Goal: Task Accomplishment & Management: Manage account settings

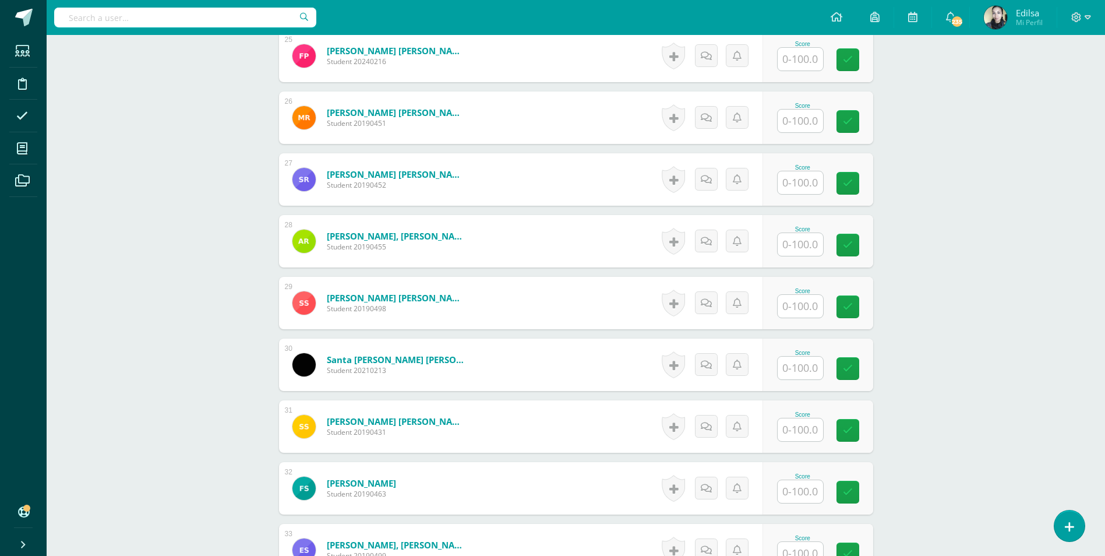
scroll to position [1922, 0]
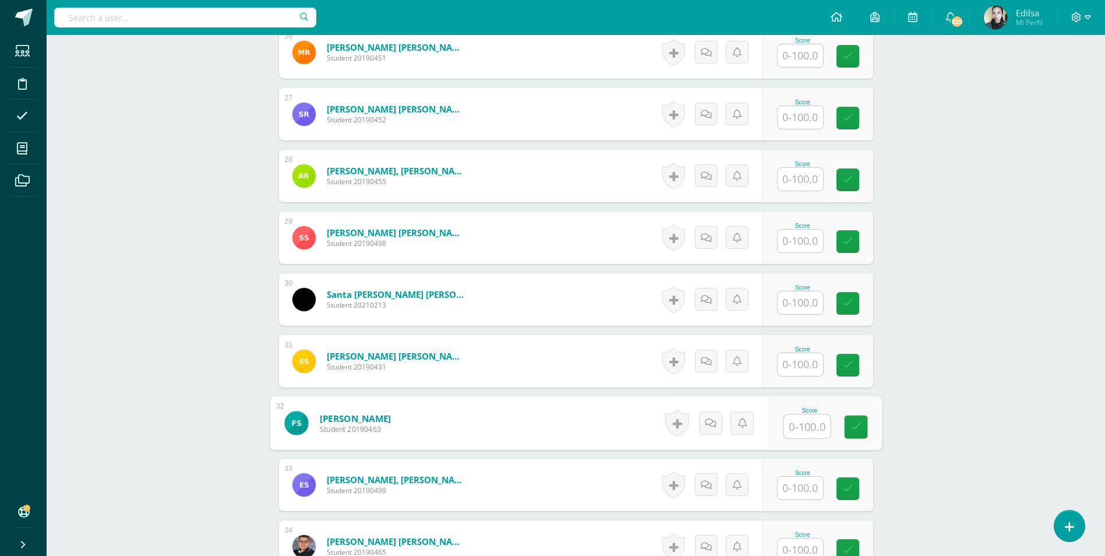
click at [798, 432] on input "text" at bounding box center [806, 426] width 47 height 23
type input "50"
click at [848, 435] on link at bounding box center [855, 426] width 23 height 23
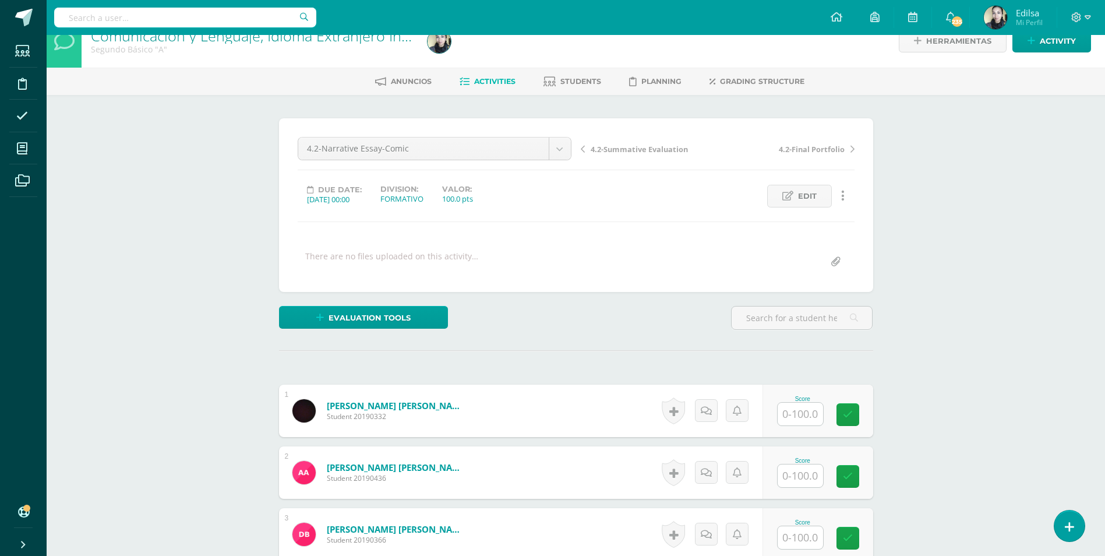
scroll to position [0, 0]
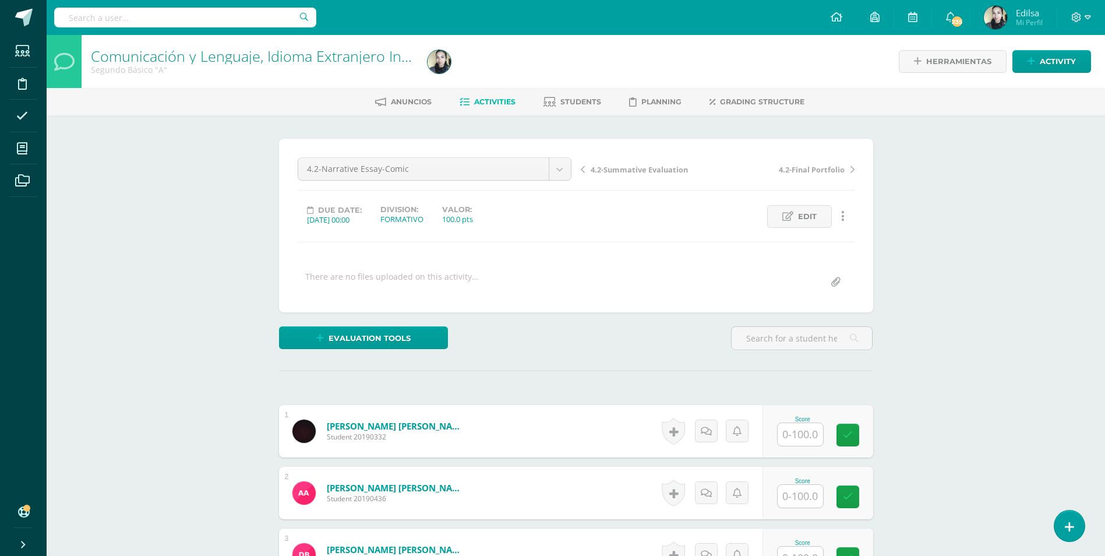
click at [807, 172] on span "4.2-Final Portfolio" at bounding box center [812, 169] width 66 height 10
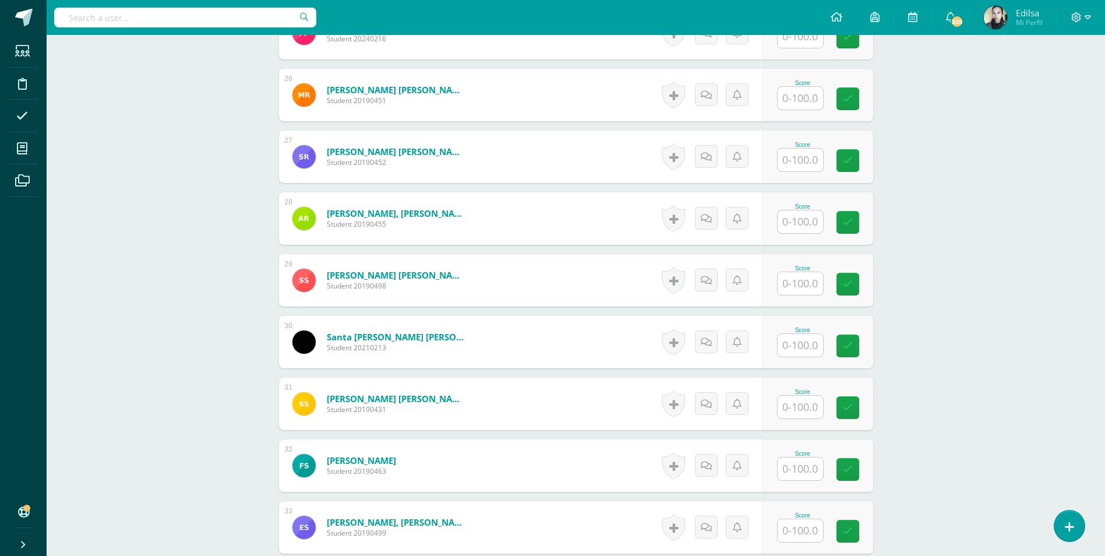
scroll to position [1880, 0]
click at [797, 469] on input "text" at bounding box center [806, 468] width 47 height 23
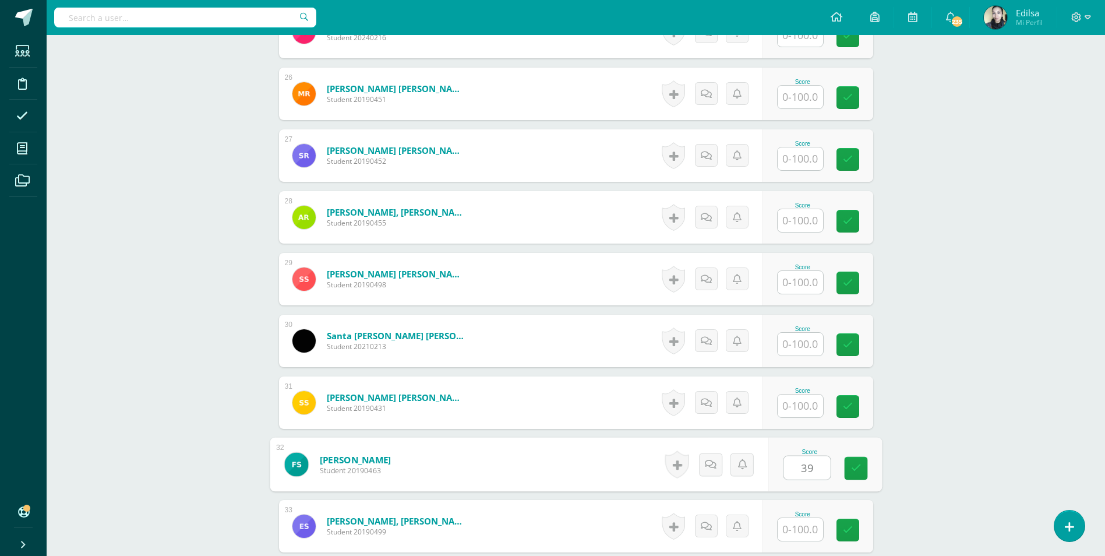
type input "39"
click at [847, 475] on link at bounding box center [855, 468] width 23 height 23
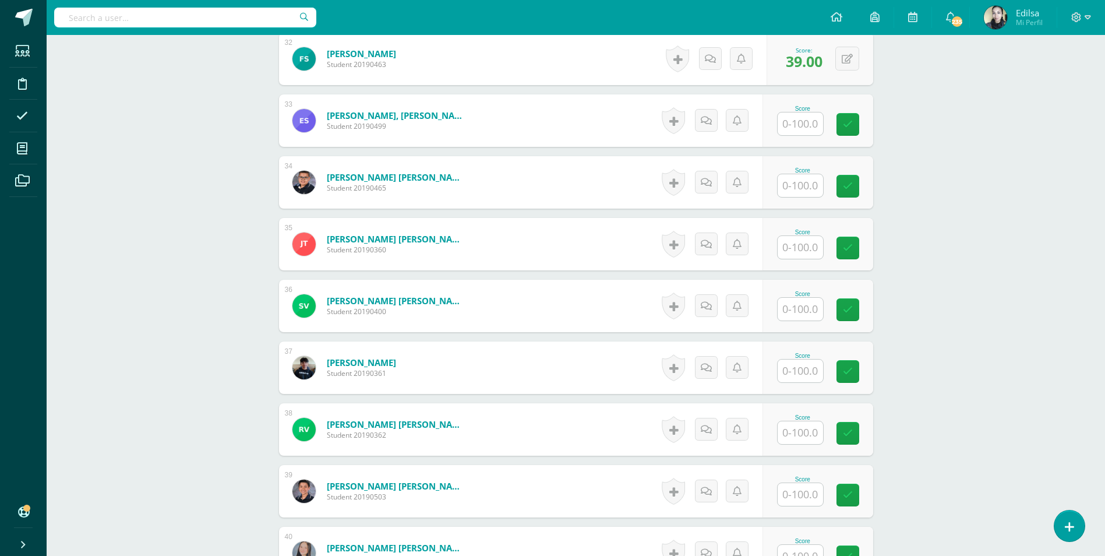
scroll to position [2288, 0]
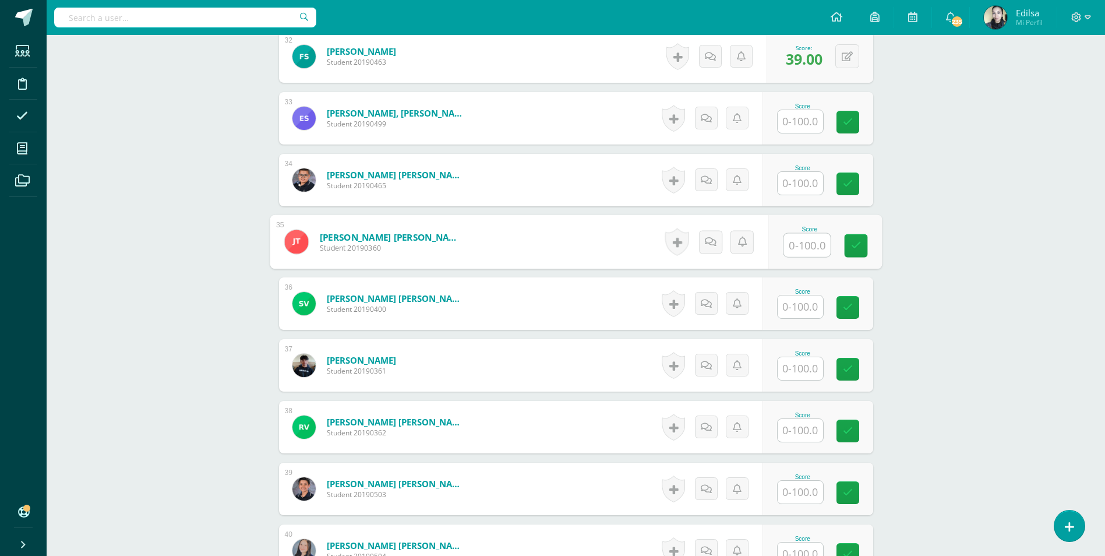
click at [779, 245] on div "Score" at bounding box center [824, 242] width 114 height 54
type input "25"
click at [852, 240] on icon at bounding box center [855, 245] width 10 height 10
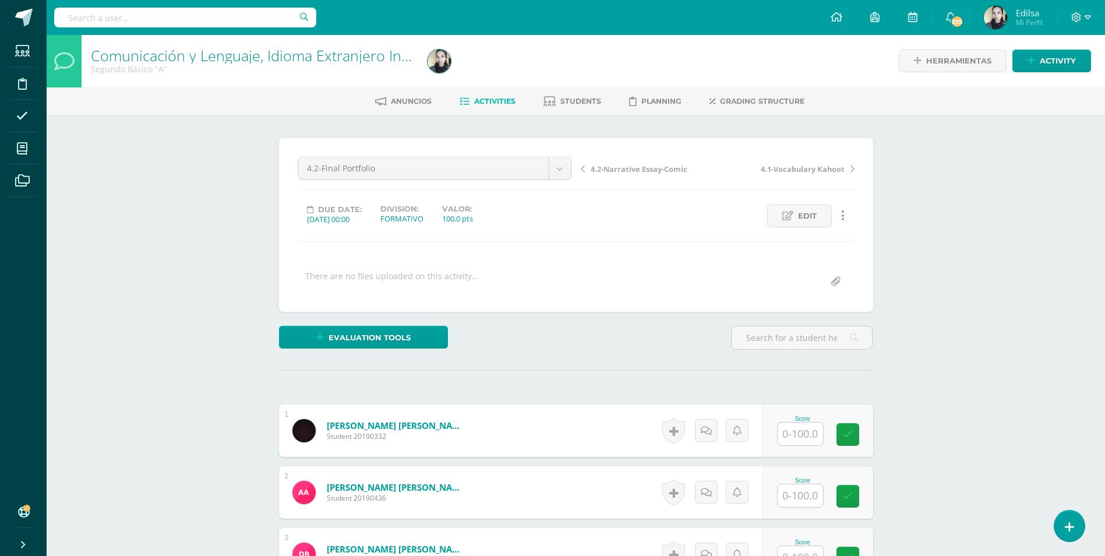
scroll to position [0, 0]
click at [664, 167] on span "4.2-Narrative Essay-Comic" at bounding box center [638, 169] width 97 height 10
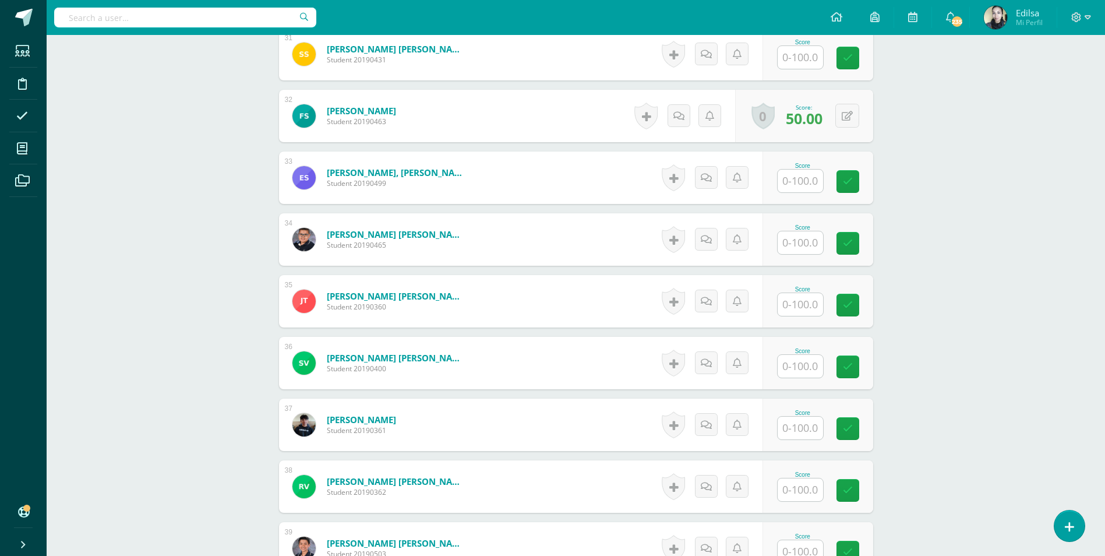
scroll to position [2229, 0]
click at [792, 305] on input "text" at bounding box center [806, 303] width 47 height 23
type input "0"
click at [856, 314] on link at bounding box center [855, 304] width 23 height 23
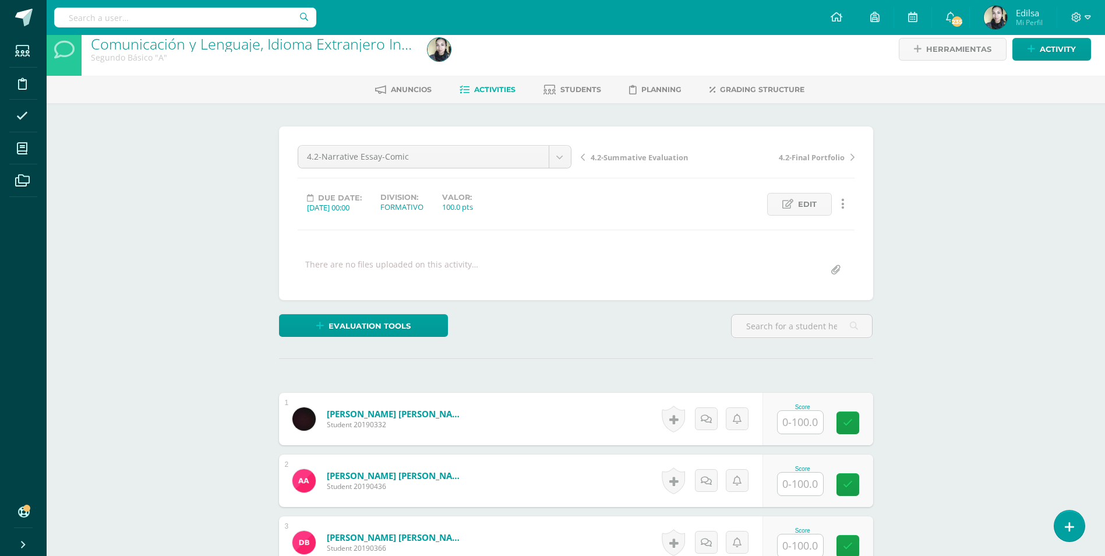
scroll to position [0, 0]
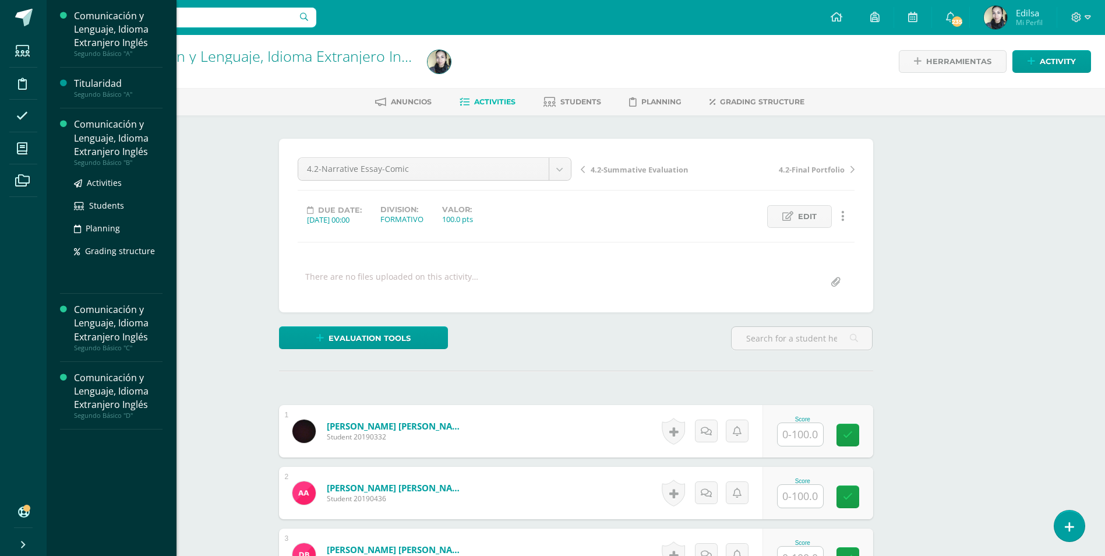
click at [98, 148] on div "Comunicación y Lenguaje, Idioma Extranjero Inglés" at bounding box center [118, 138] width 89 height 40
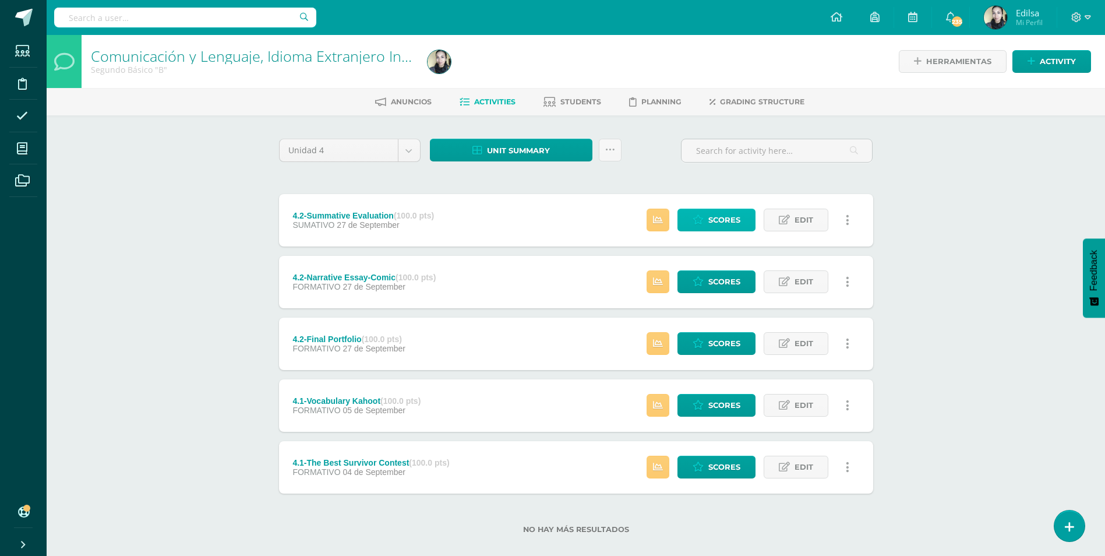
click at [727, 221] on span "Scores" at bounding box center [724, 220] width 32 height 22
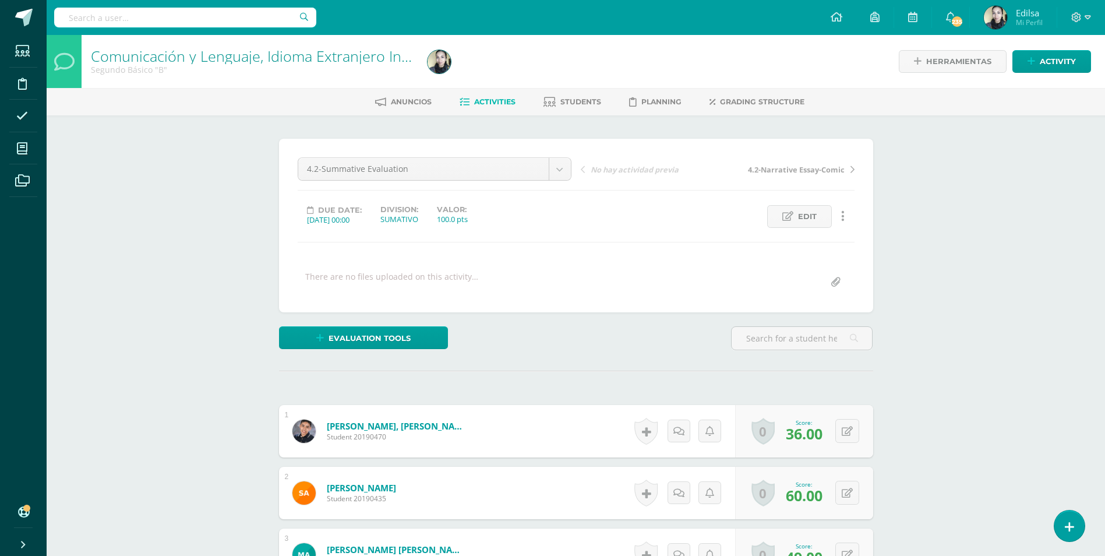
scroll to position [1, 0]
click at [372, 343] on span "Evaluation tools" at bounding box center [369, 338] width 82 height 22
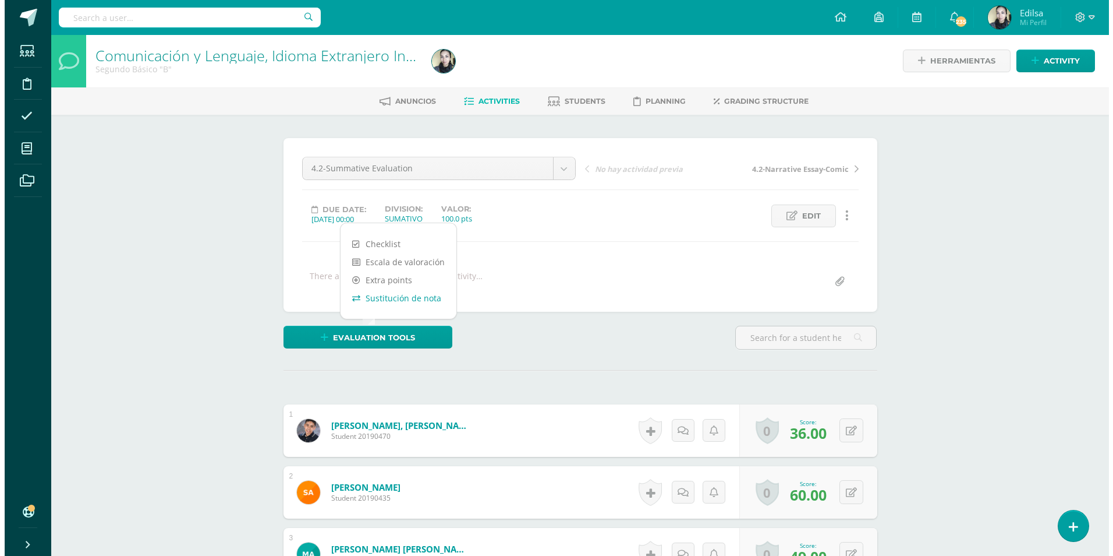
scroll to position [1, 0]
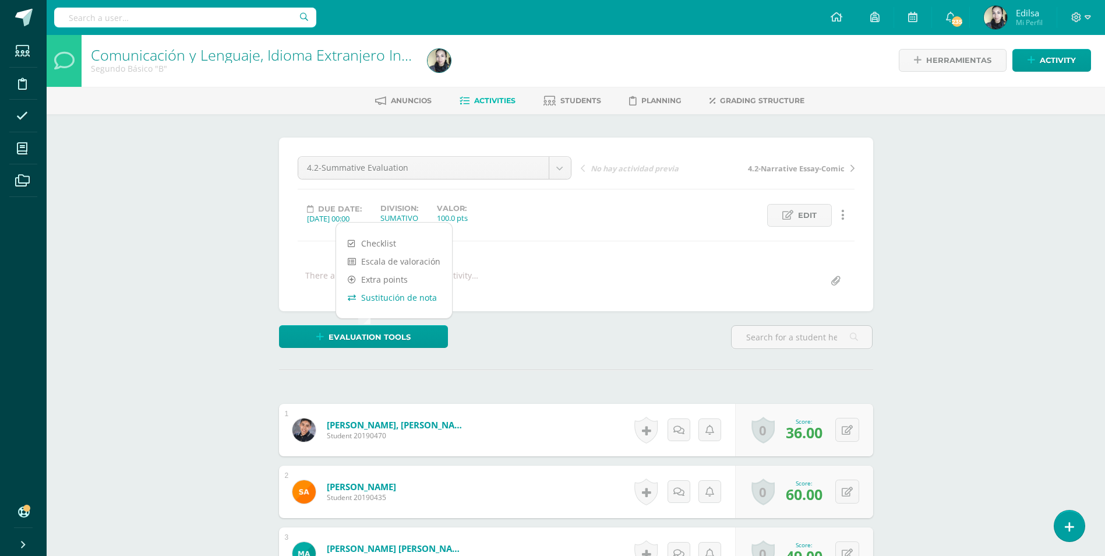
click at [398, 305] on link "Sustitución de nota" at bounding box center [394, 297] width 116 height 18
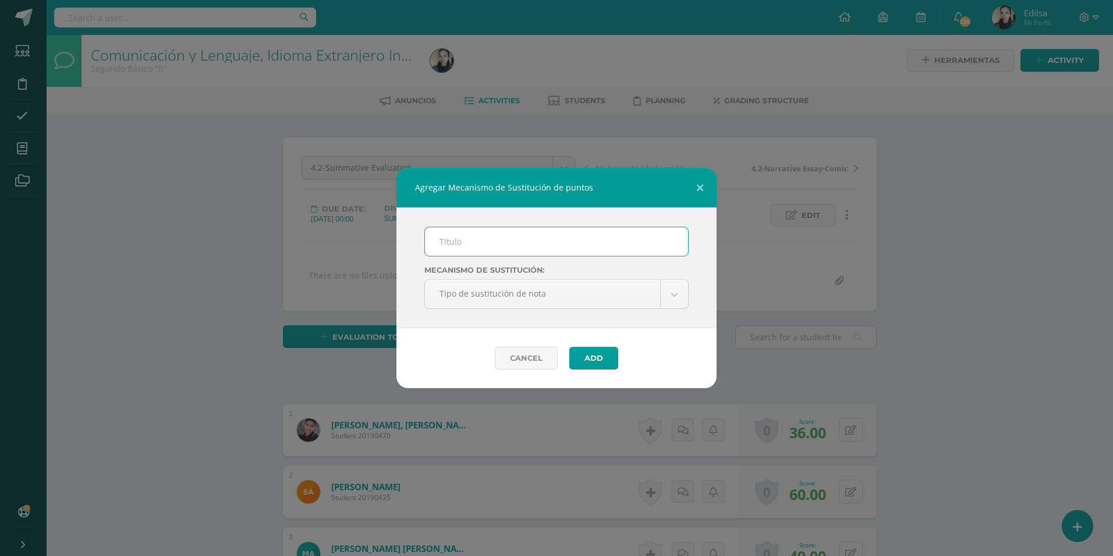
click at [455, 239] on input "text" at bounding box center [556, 241] width 263 height 29
type input "PMA"
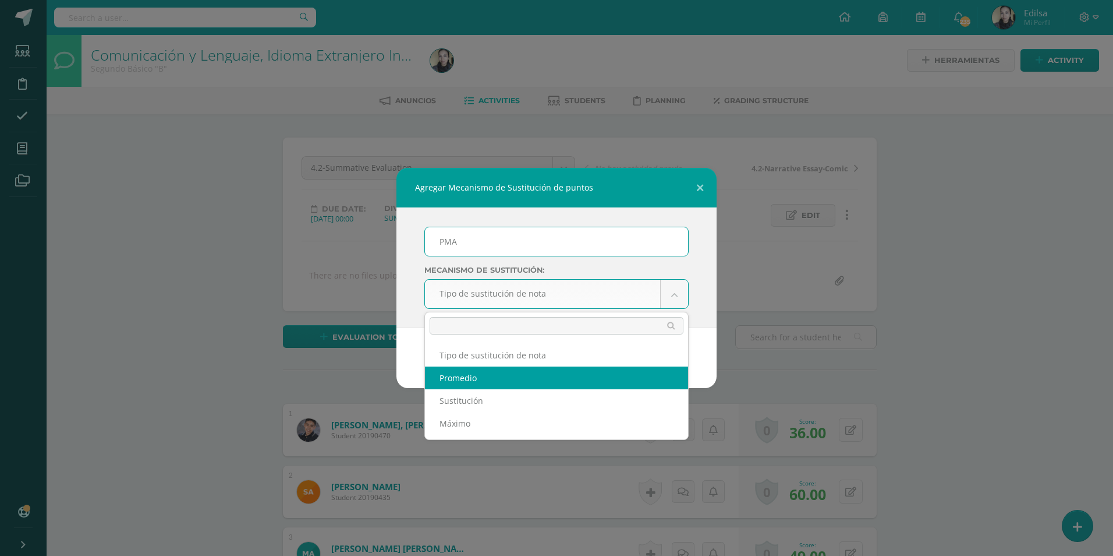
select select "average"
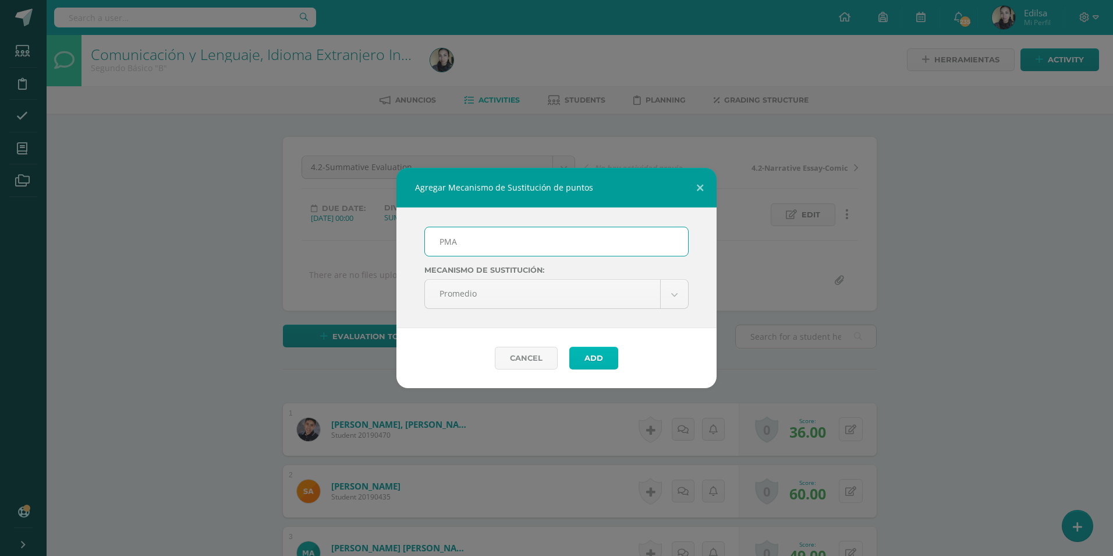
click at [590, 349] on button "Add" at bounding box center [594, 357] width 49 height 23
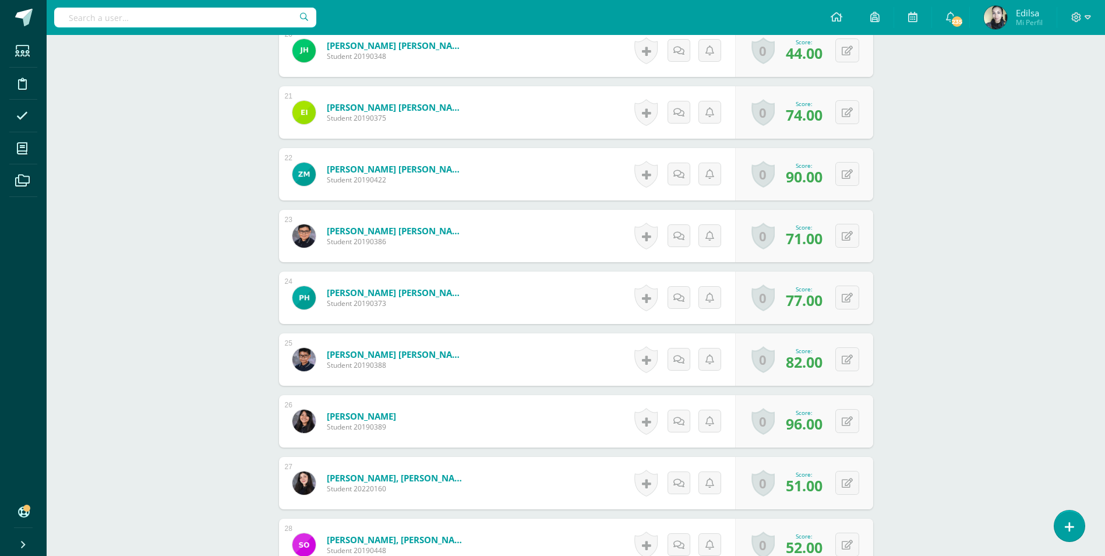
scroll to position [1868, 0]
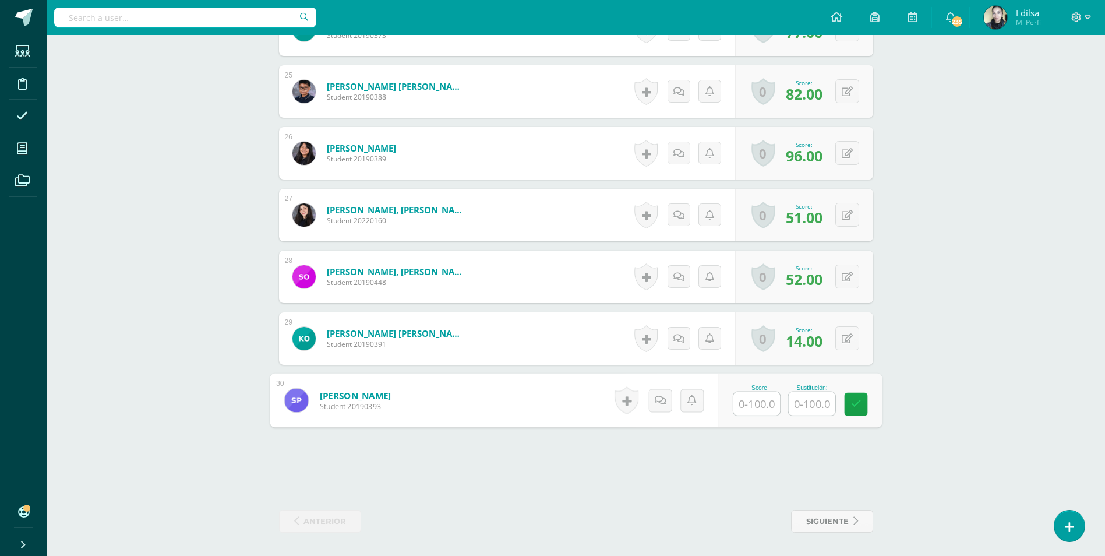
click at [737, 403] on input "text" at bounding box center [756, 403] width 47 height 23
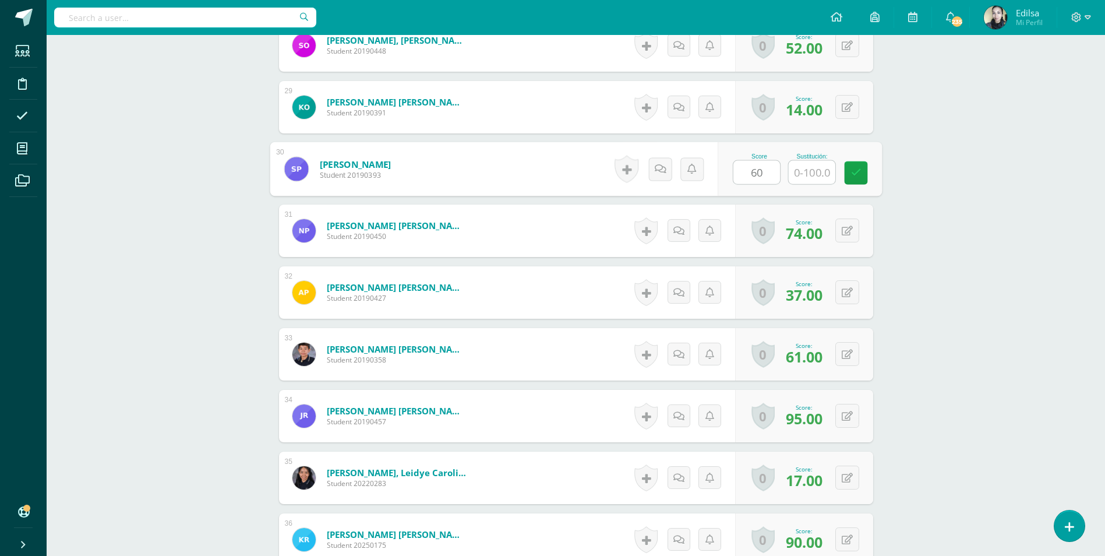
scroll to position [2156, 0]
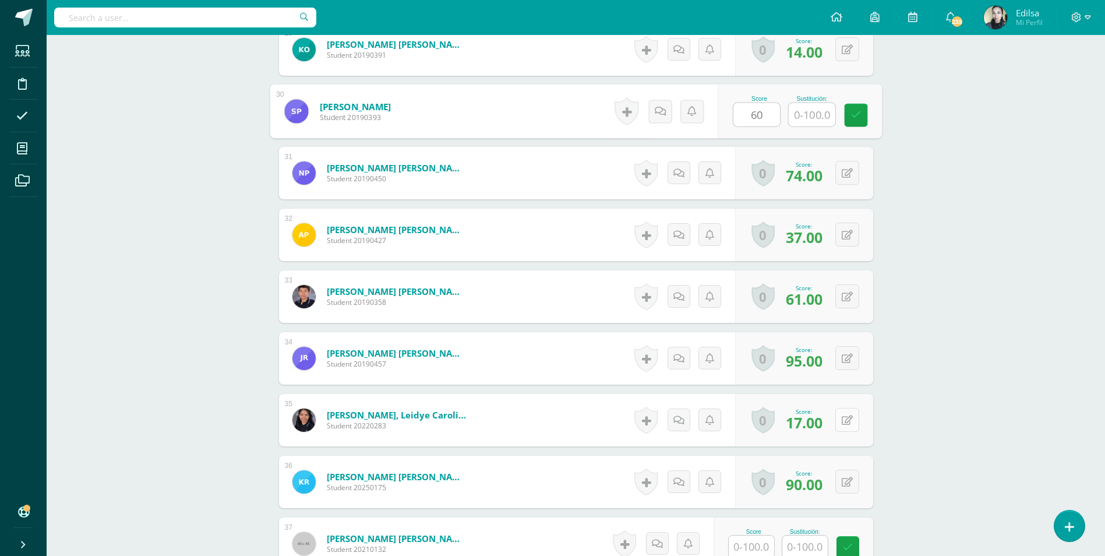
type input "60"
click at [844, 419] on button at bounding box center [855, 420] width 24 height 24
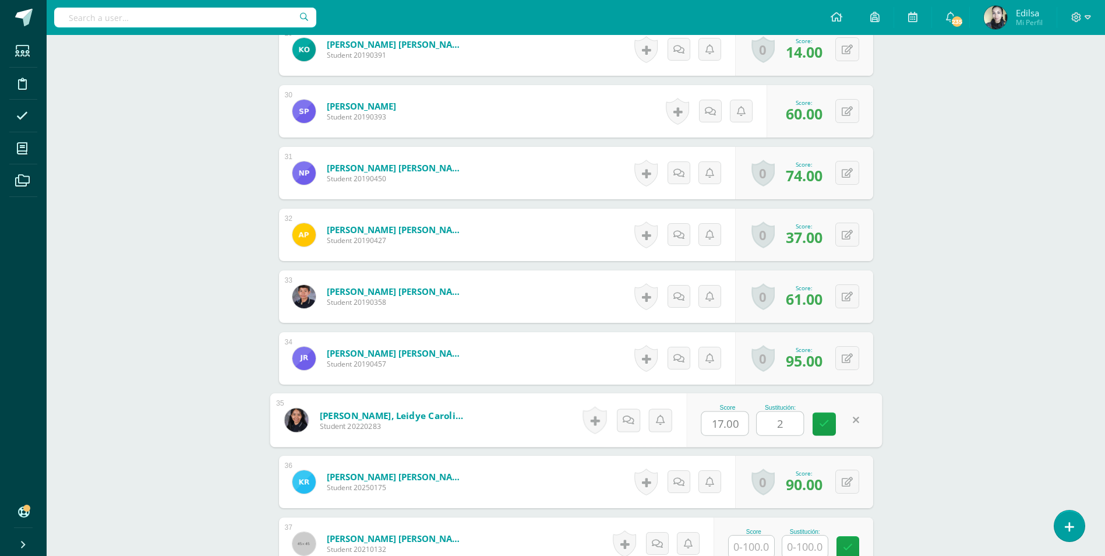
type input "28"
click at [825, 417] on link at bounding box center [823, 423] width 23 height 23
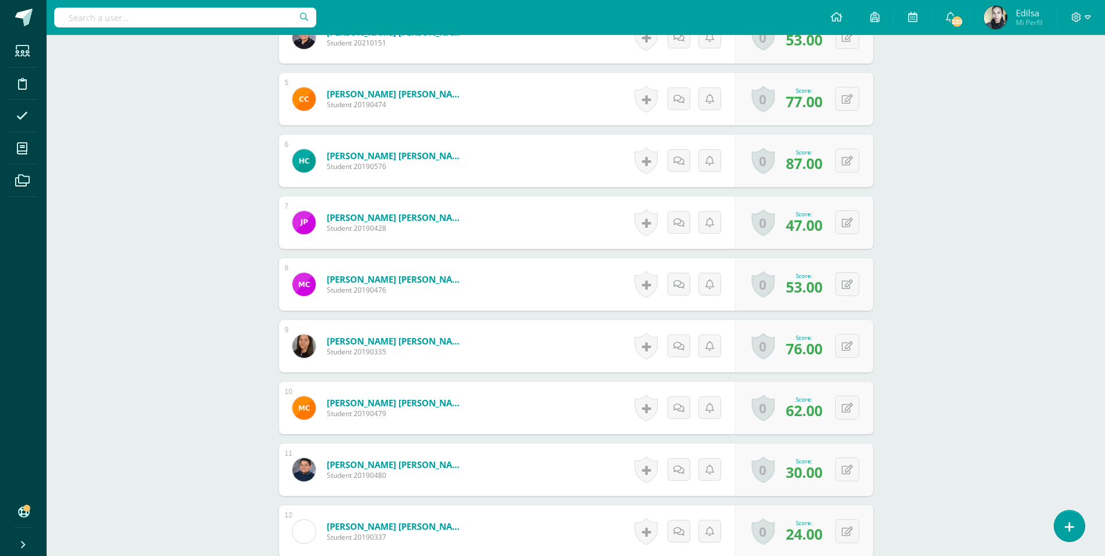
scroll to position [642, 0]
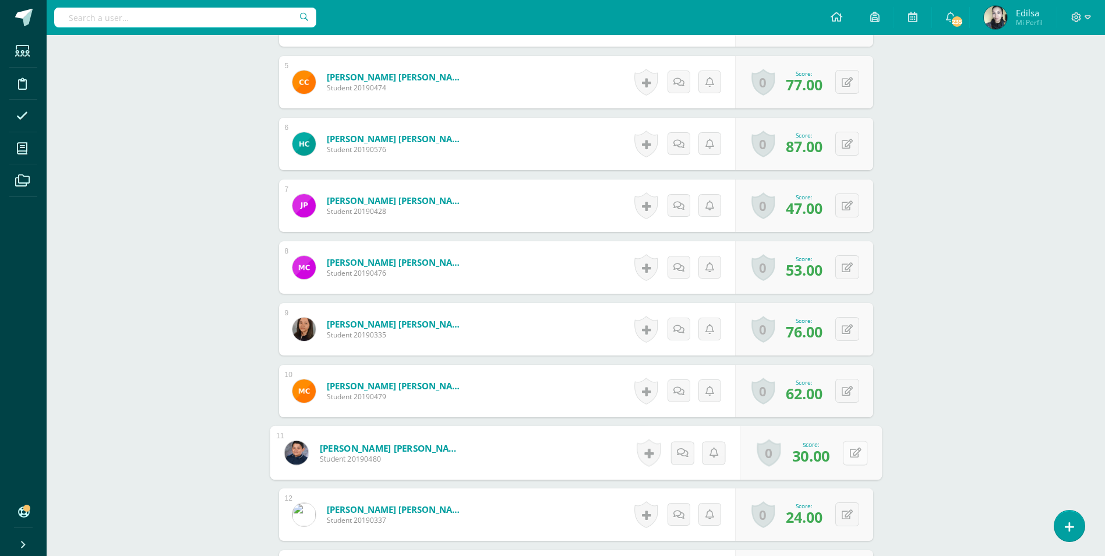
click at [840, 451] on div "0 Badges Badges obtained Aún no hay logros agregados Score: 30.00" at bounding box center [811, 453] width 142 height 54
click at [848, 453] on button at bounding box center [855, 452] width 24 height 24
type input "34"
click at [832, 456] on link at bounding box center [823, 456] width 23 height 23
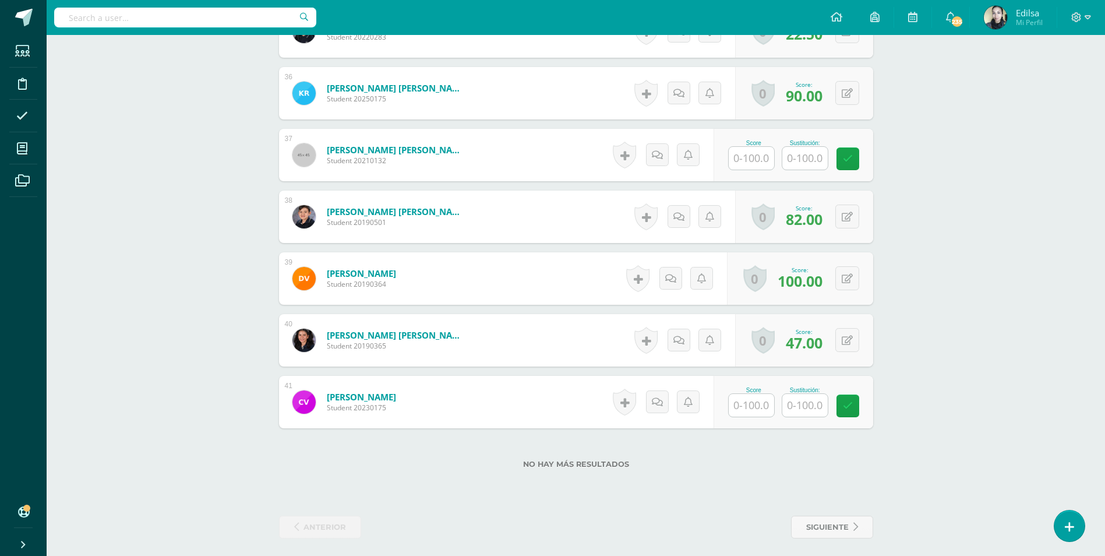
scroll to position [2551, 0]
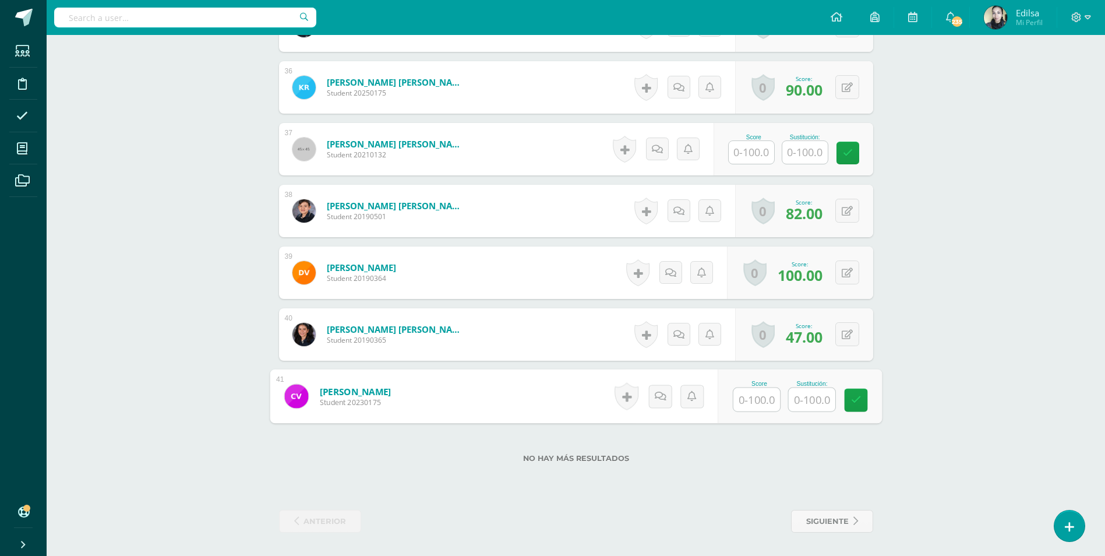
click at [745, 397] on input "text" at bounding box center [756, 399] width 47 height 23
type input "4"
click at [855, 401] on icon at bounding box center [855, 400] width 10 height 10
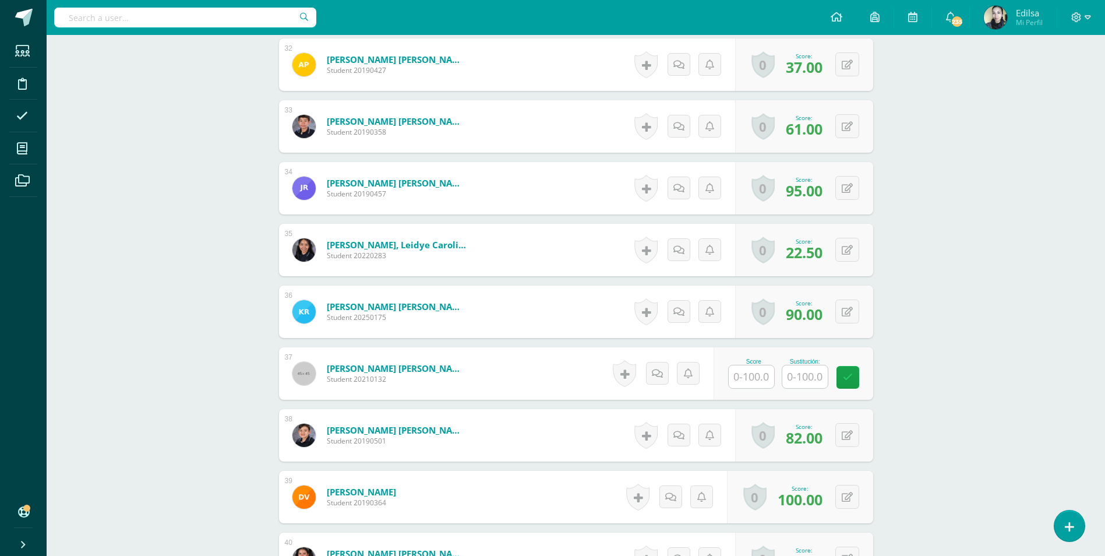
scroll to position [2329, 0]
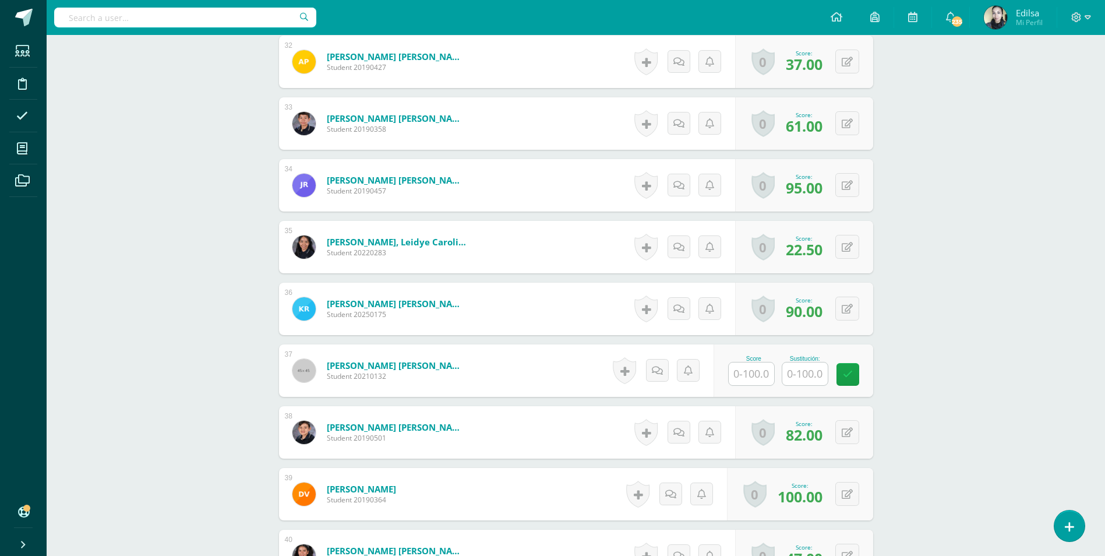
click at [763, 363] on input "text" at bounding box center [750, 373] width 45 height 23
type input "6"
click at [846, 377] on link at bounding box center [855, 374] width 23 height 23
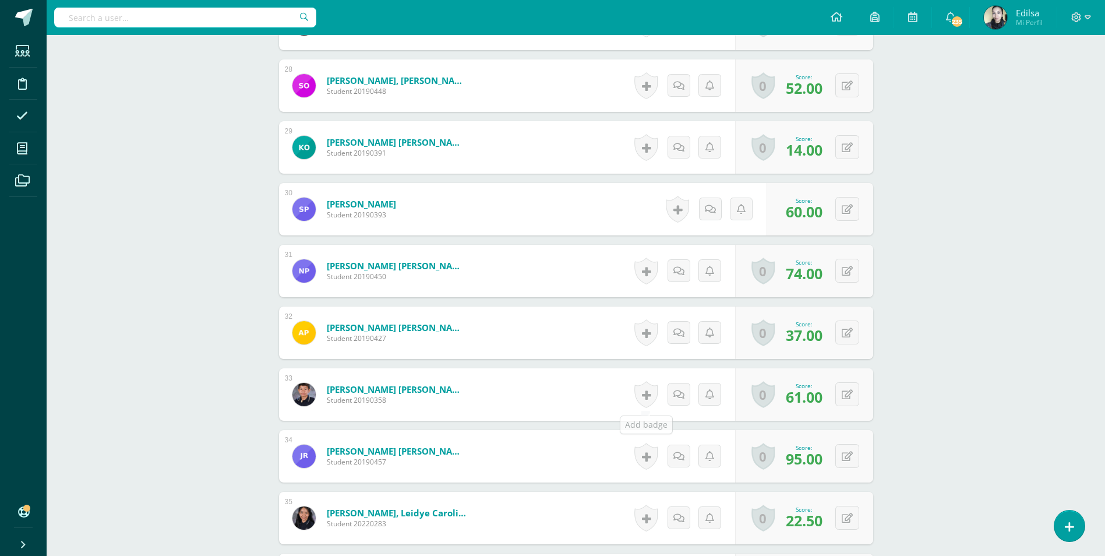
scroll to position [2038, 0]
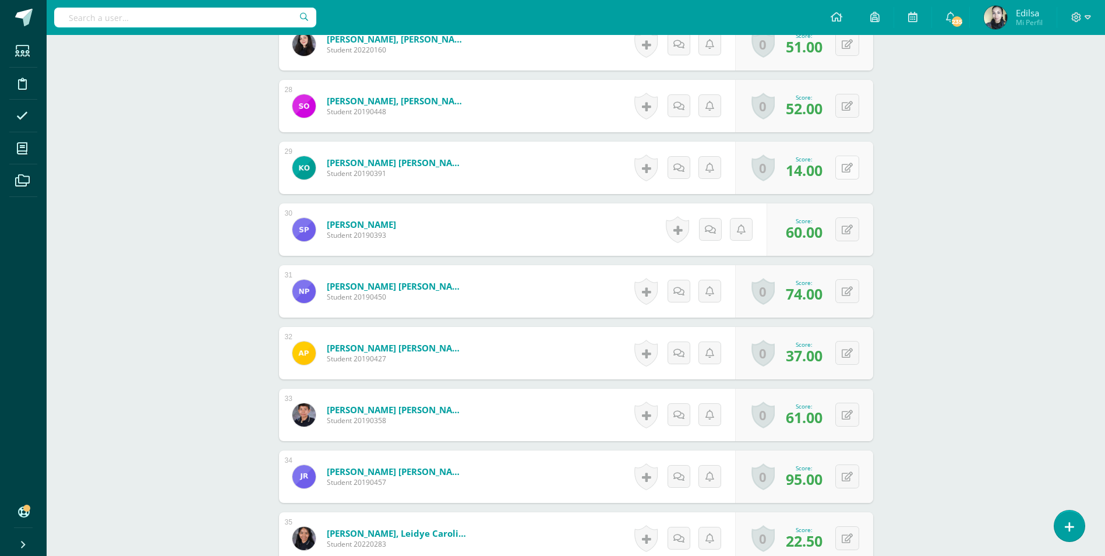
click at [836, 171] on div "0 Badges Badges obtained Aún no hay logros agregados Score: 14.00" at bounding box center [804, 168] width 138 height 52
click at [842, 173] on div "0 Badges Badges obtained Aún no hay logros agregados Score: 14.00" at bounding box center [804, 168] width 138 height 52
click at [850, 170] on icon at bounding box center [855, 167] width 12 height 10
type input "32"
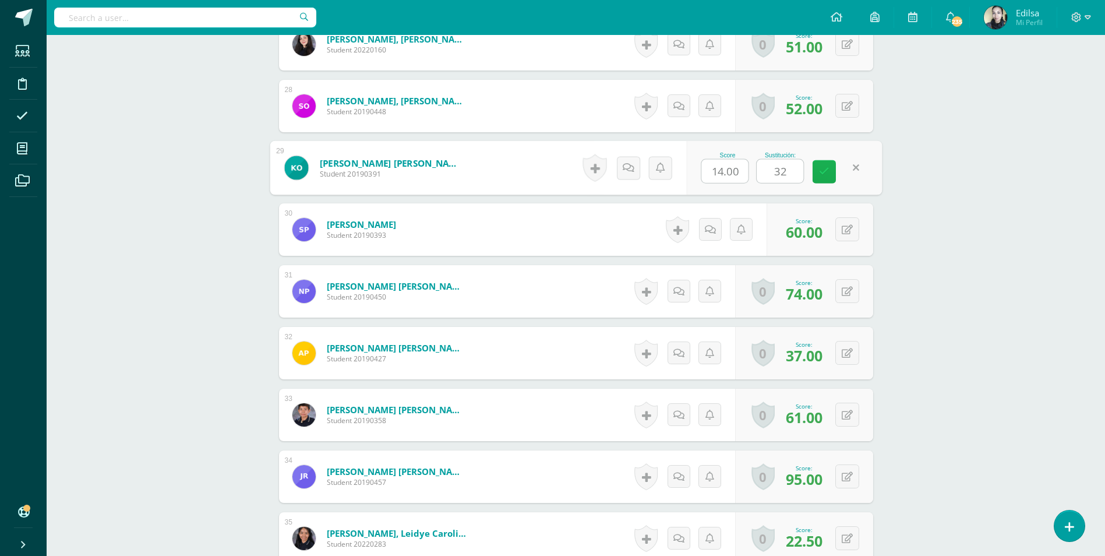
click at [823, 168] on icon at bounding box center [824, 172] width 10 height 10
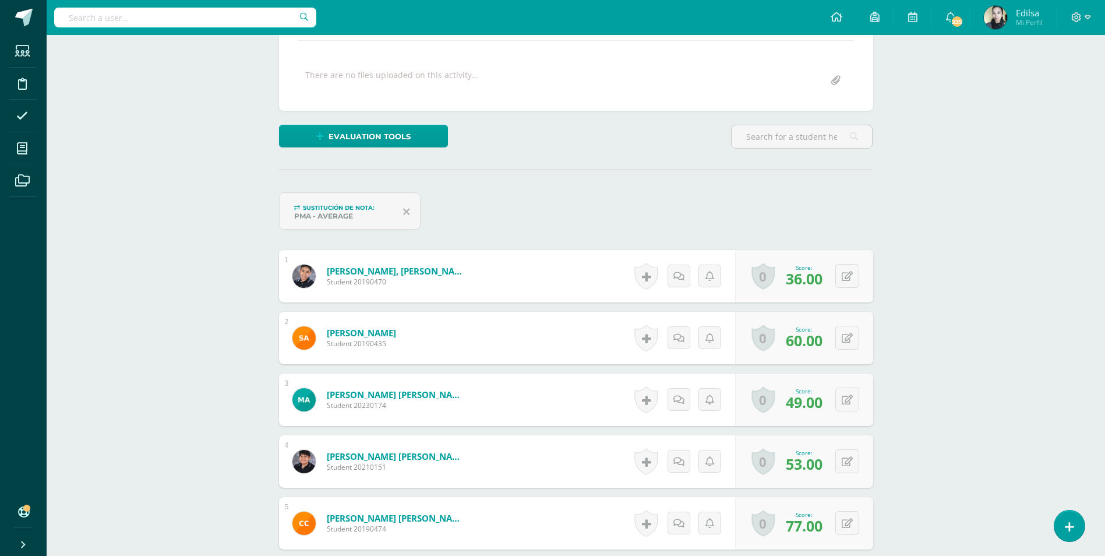
scroll to position [0, 0]
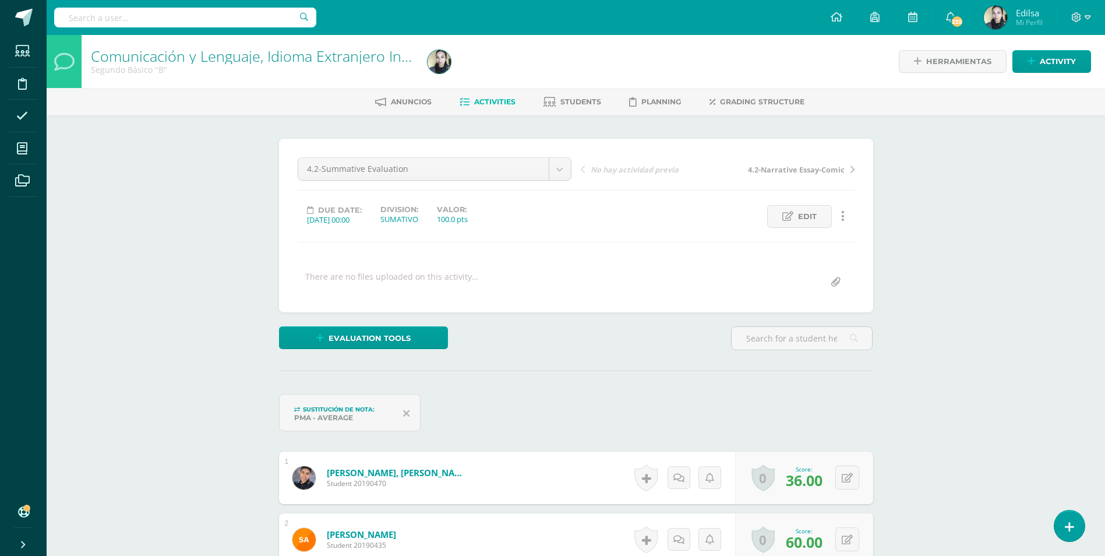
click at [510, 100] on span "Activities" at bounding box center [494, 101] width 41 height 9
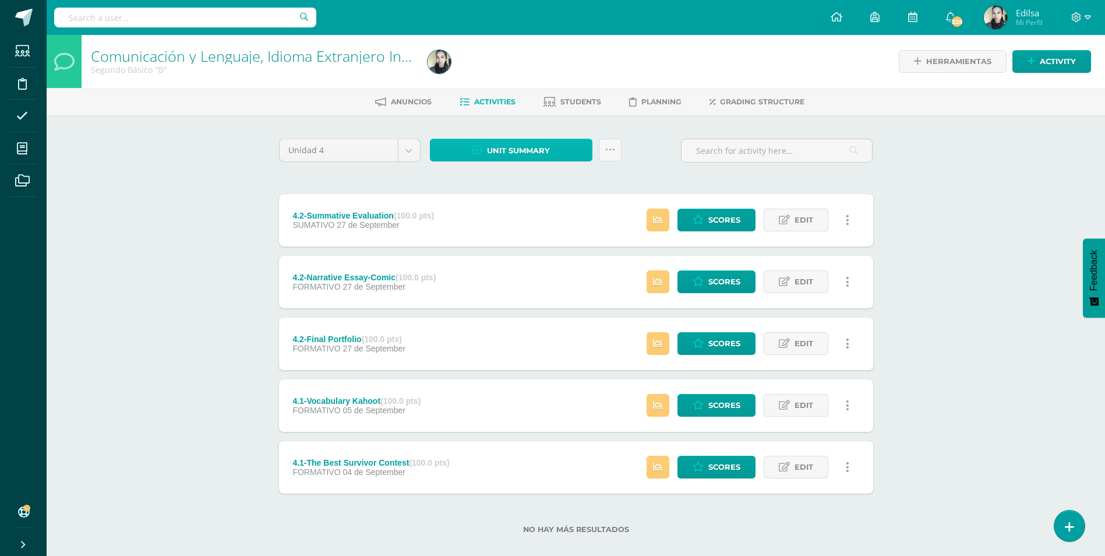
click at [503, 150] on span "Unit summary" at bounding box center [518, 151] width 63 height 22
click at [494, 75] on link "Download as HTML" at bounding box center [511, 75] width 111 height 18
click at [344, 338] on div "4.2-Final Portfolio (100.0 pts)" at bounding box center [348, 338] width 112 height 9
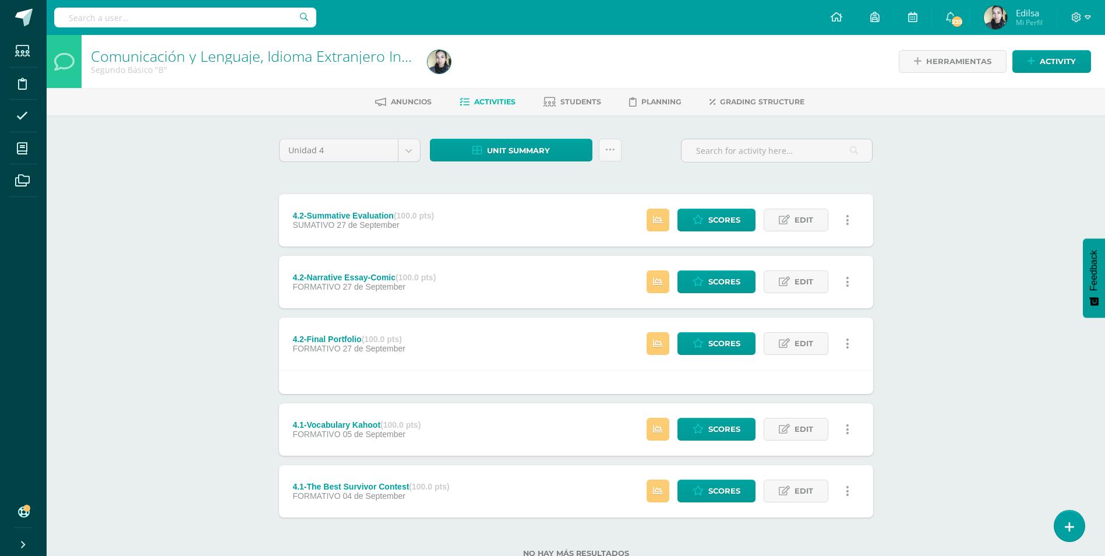
click at [705, 330] on div "Estatus de Actividad: 40 Estudiantes sin calificar 0 Estudiantes con cero Media…" at bounding box center [751, 343] width 244 height 52
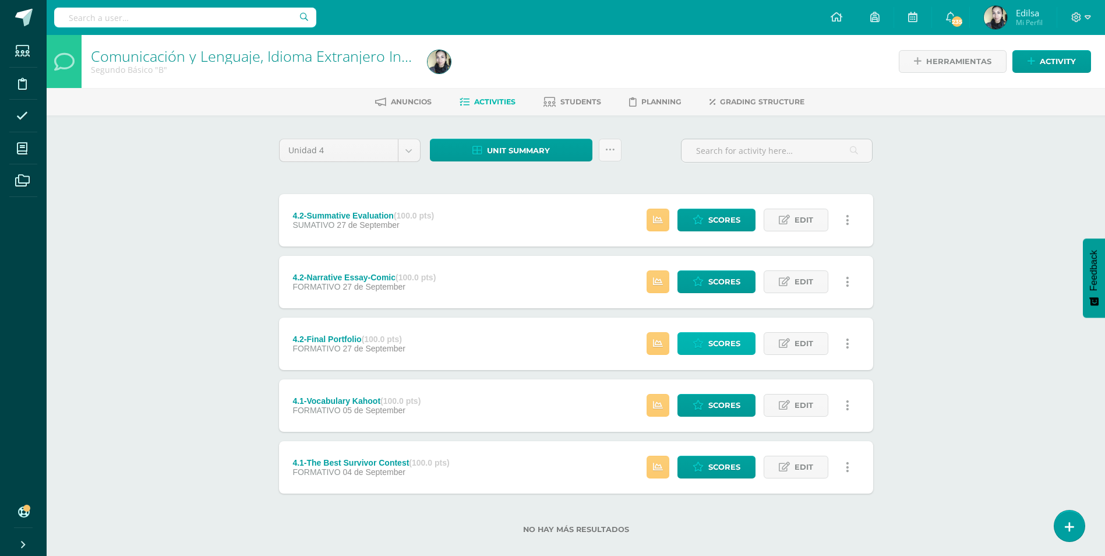
click at [708, 333] on link "Scores" at bounding box center [716, 343] width 78 height 23
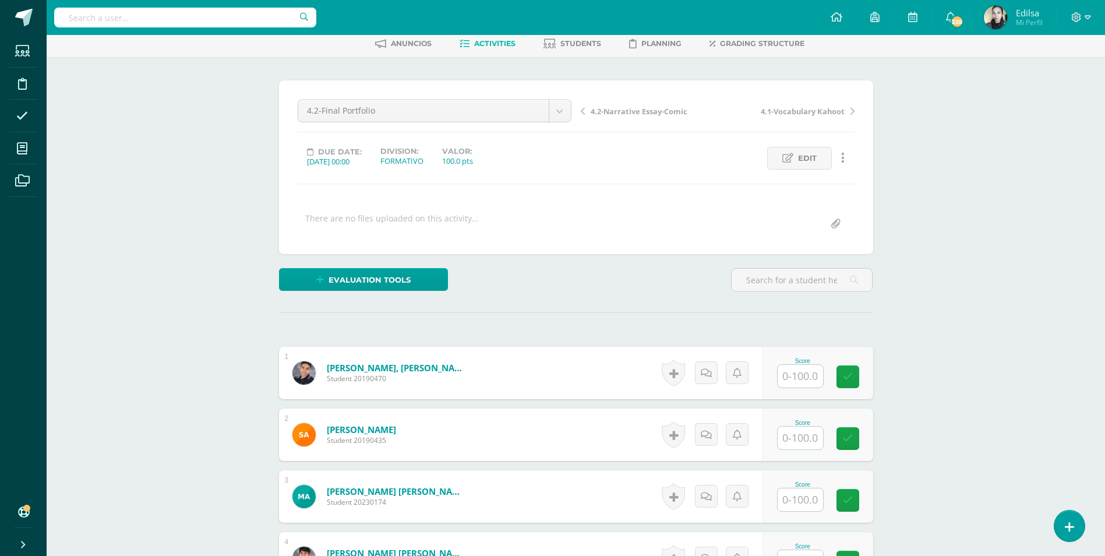
scroll to position [59, 0]
click at [811, 372] on input "text" at bounding box center [799, 375] width 45 height 23
type input "60"
click at [848, 370] on link at bounding box center [855, 376] width 23 height 23
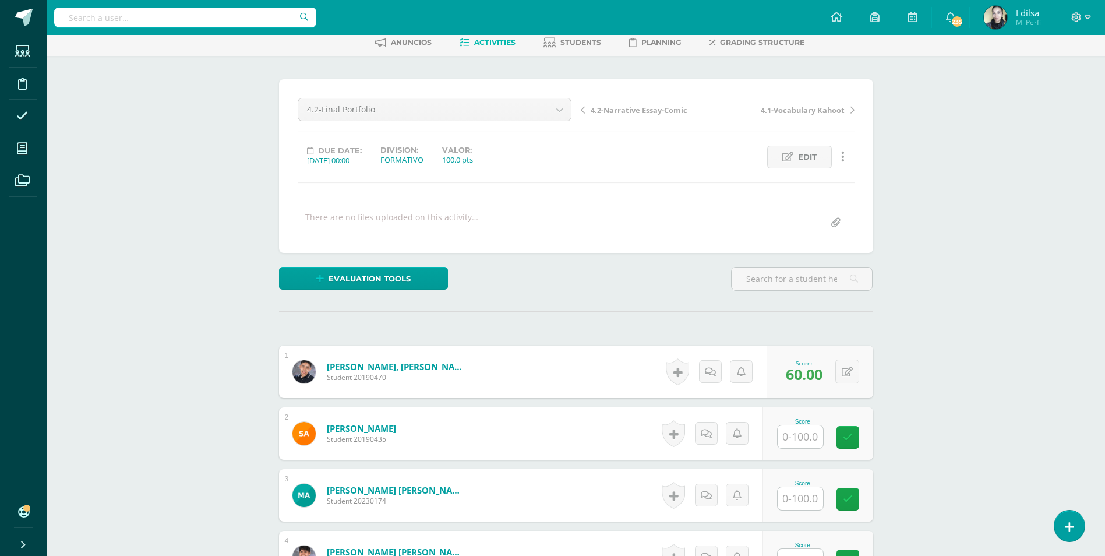
scroll to position [60, 0]
click at [616, 108] on span "4.2-Narrative Essay-Comic" at bounding box center [638, 109] width 97 height 10
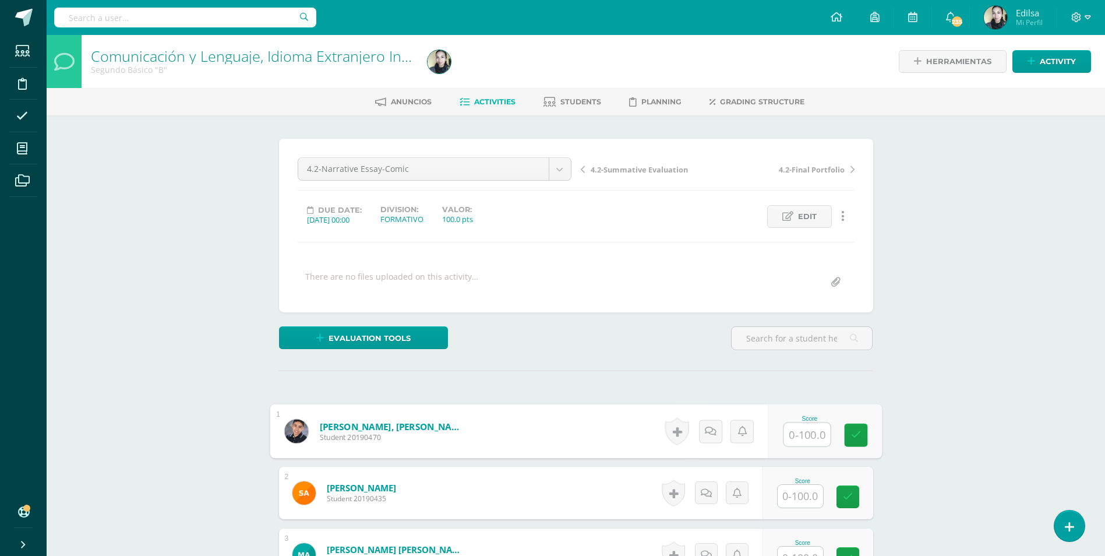
scroll to position [1, 0]
click at [781, 433] on div "Score" at bounding box center [824, 431] width 114 height 54
type input "100"
click at [850, 441] on link at bounding box center [855, 434] width 23 height 23
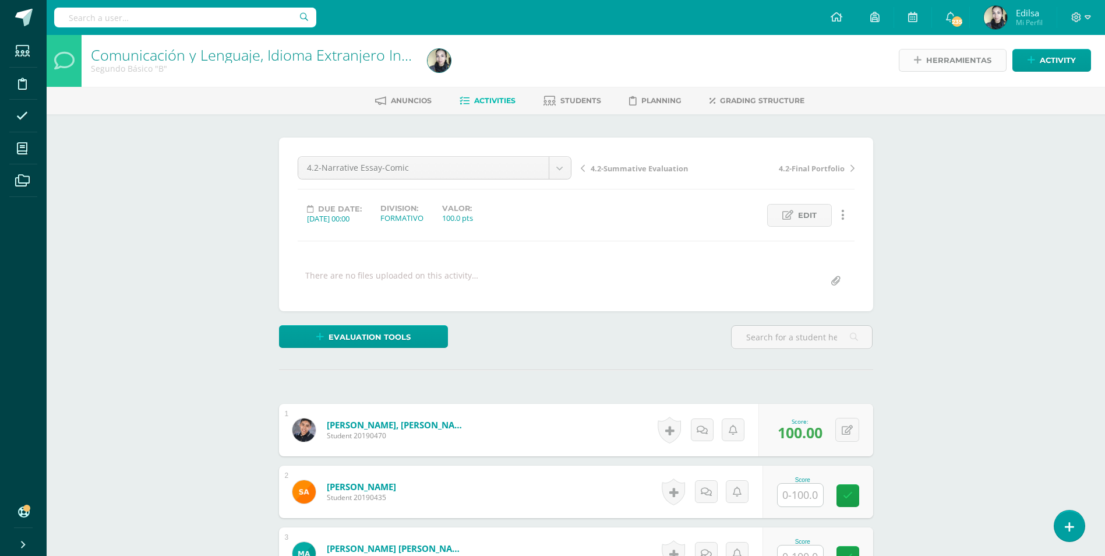
scroll to position [2, 0]
click at [1031, 62] on icon at bounding box center [1031, 60] width 8 height 10
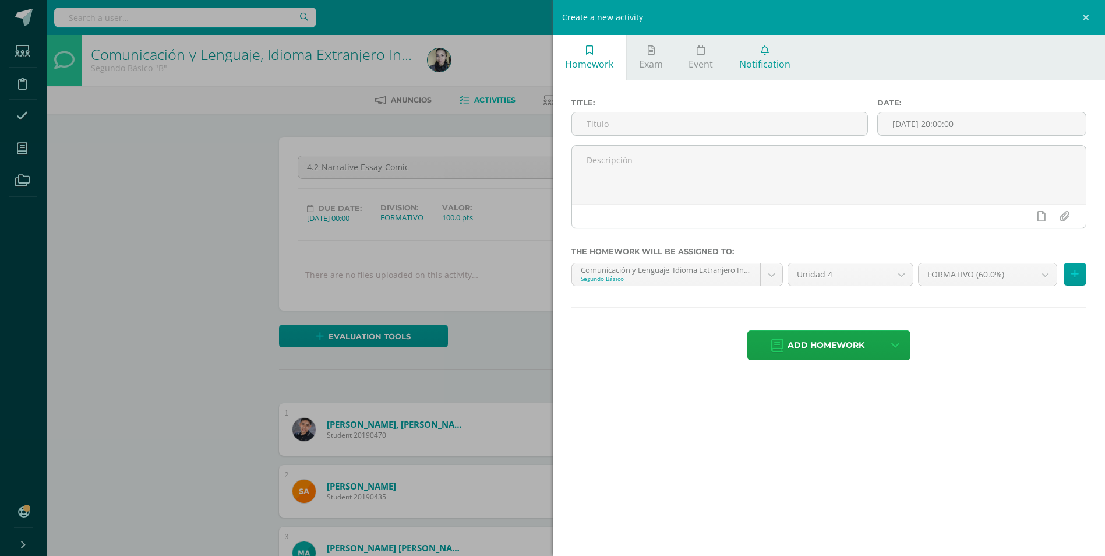
click at [772, 50] on link "Notification" at bounding box center [764, 57] width 76 height 45
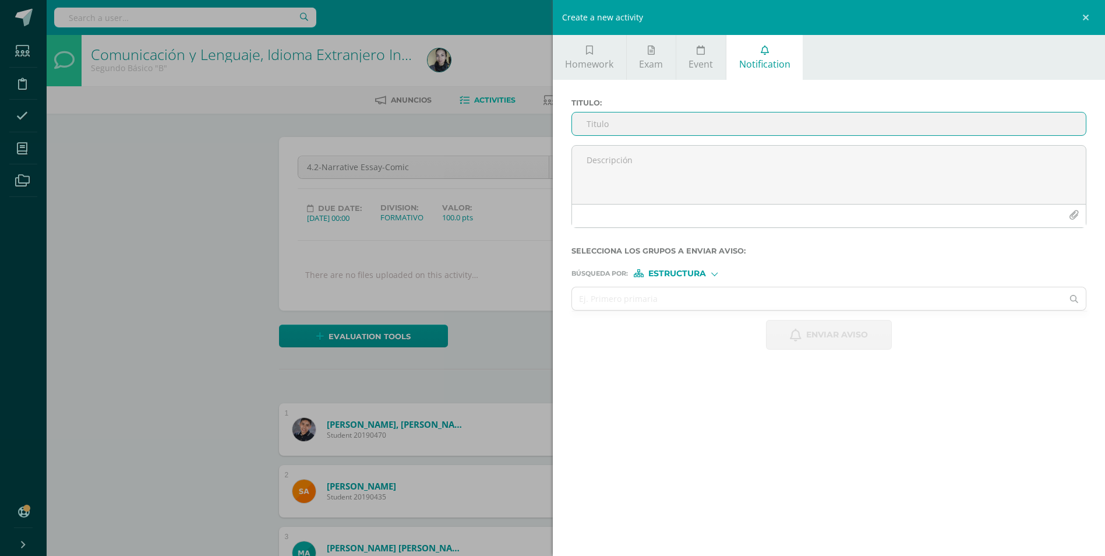
click at [740, 115] on input "Titulo :" at bounding box center [829, 123] width 514 height 23
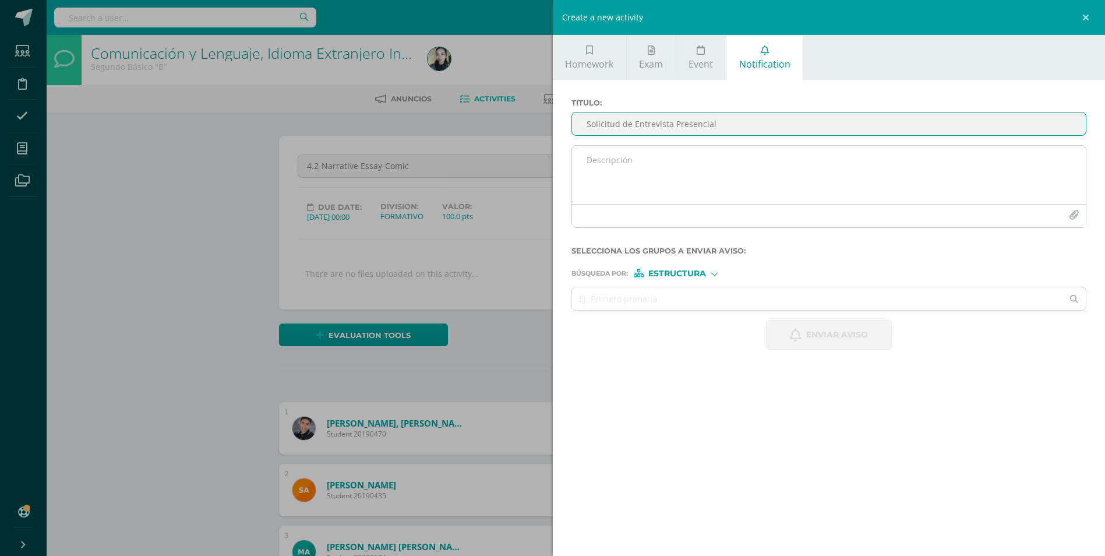
type input "Solicitud de Entrevista Presencial"
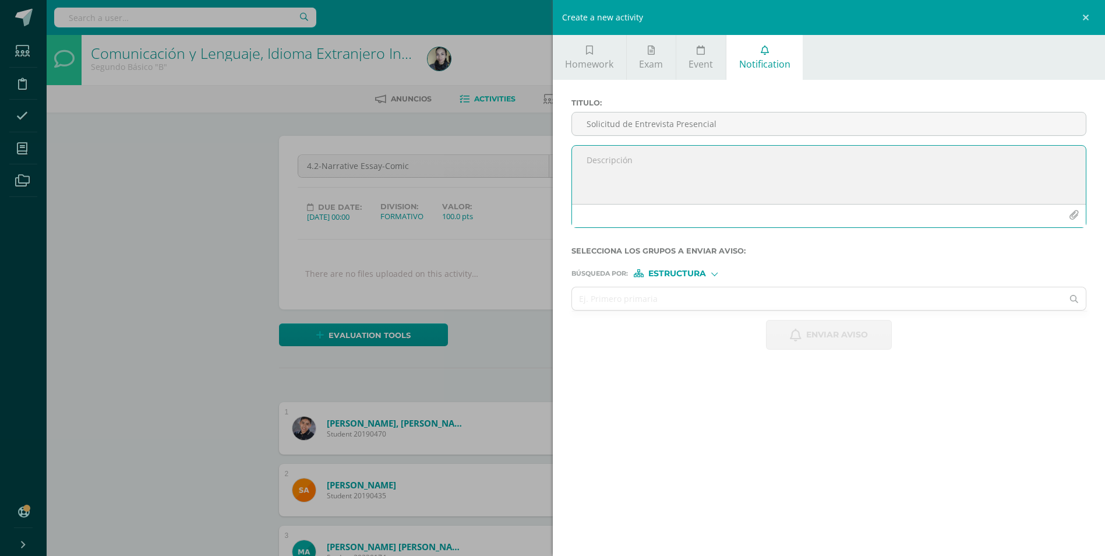
click at [669, 151] on textarea at bounding box center [829, 175] width 514 height 58
type textarea "Buenas tardes, Reciban un cordial saludo. Les escribo para"
click at [202, 314] on div "Create a new activity Homework Exam Event Notification Title: Date: 2025-10-14 …" at bounding box center [552, 278] width 1105 height 556
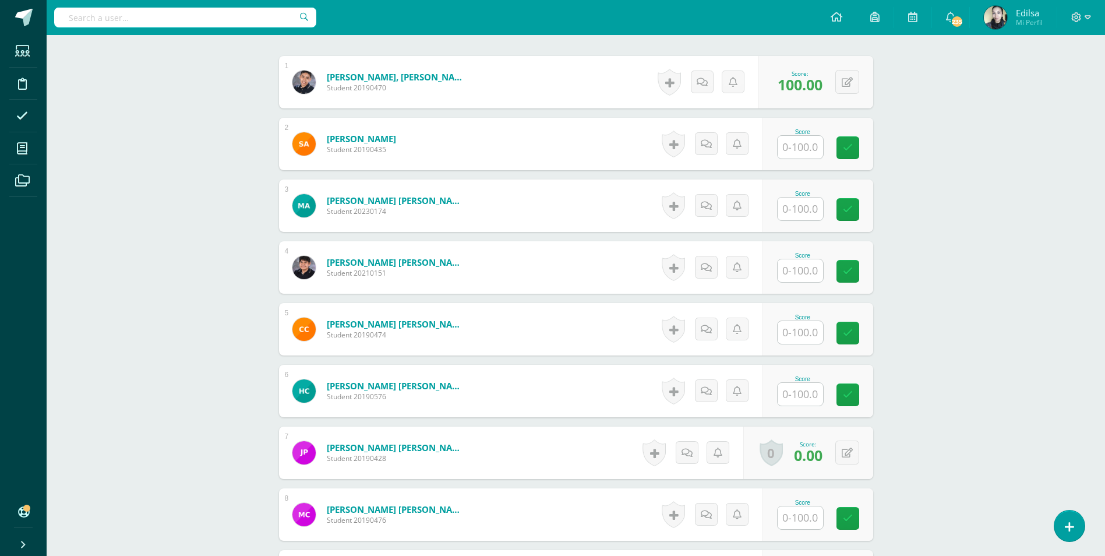
scroll to position [352, 0]
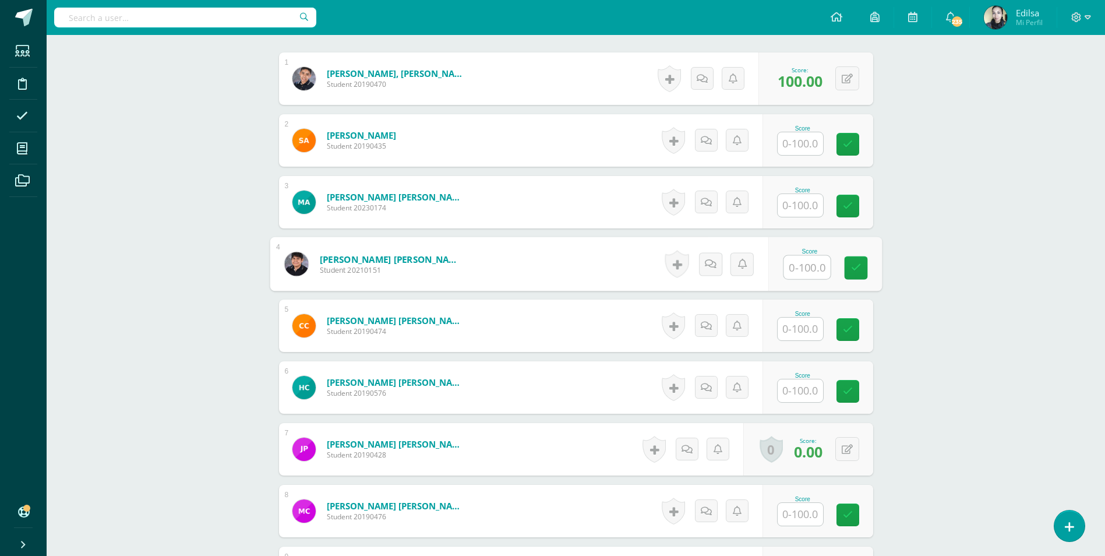
click at [800, 264] on input "text" at bounding box center [806, 267] width 47 height 23
click at [862, 266] on link at bounding box center [855, 267] width 23 height 23
type input "75"
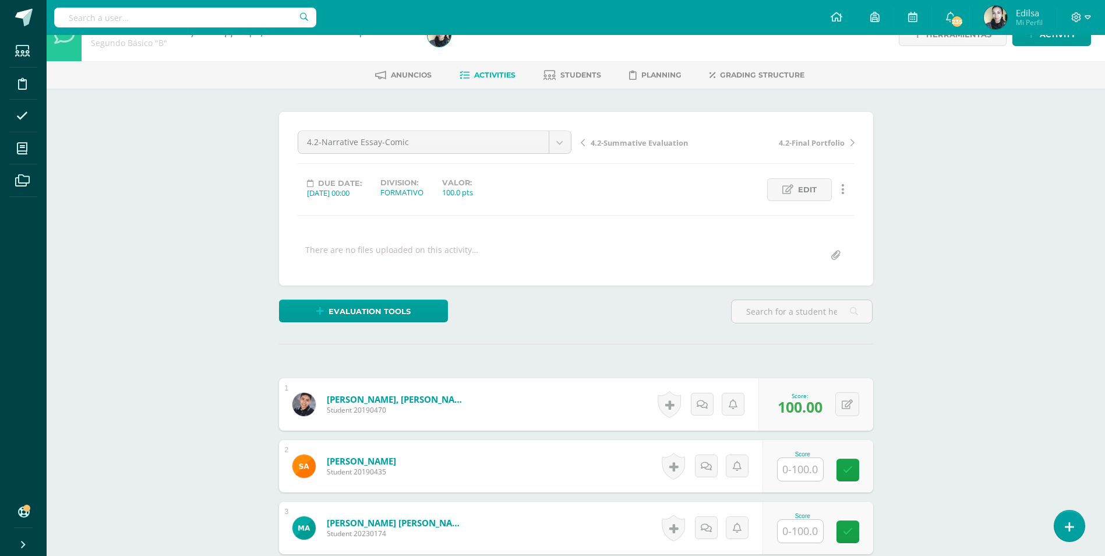
scroll to position [0, 0]
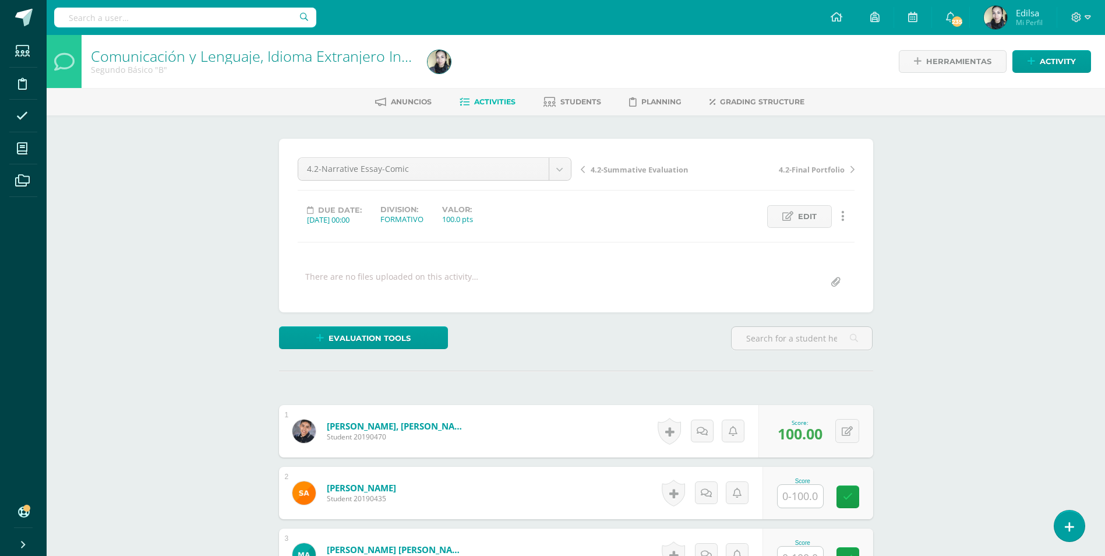
click at [812, 167] on span "4.2-Final Portfolio" at bounding box center [812, 169] width 66 height 10
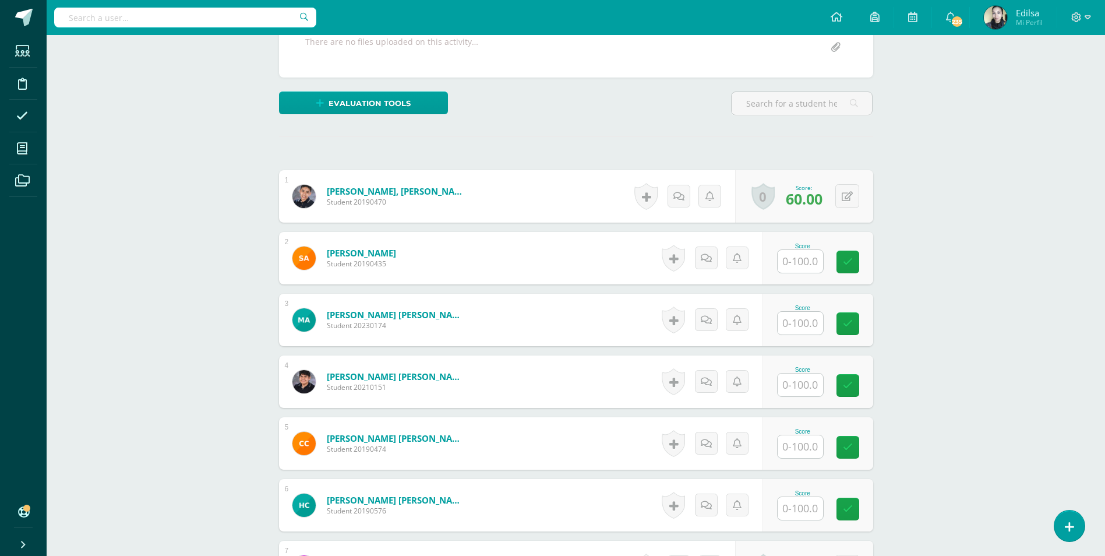
scroll to position [246, 0]
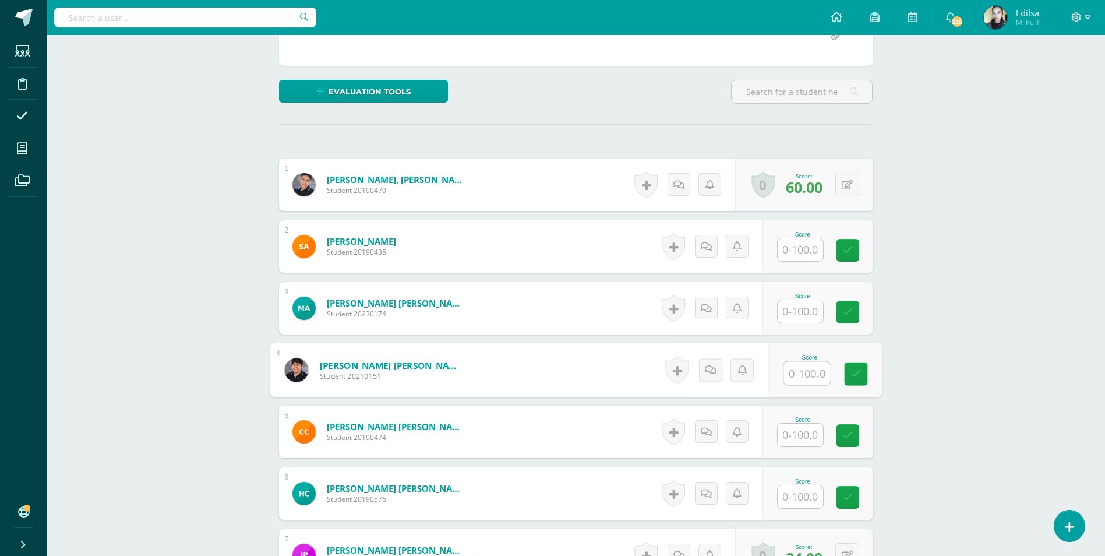
click at [780, 372] on div "Score" at bounding box center [824, 370] width 114 height 54
type input "68"
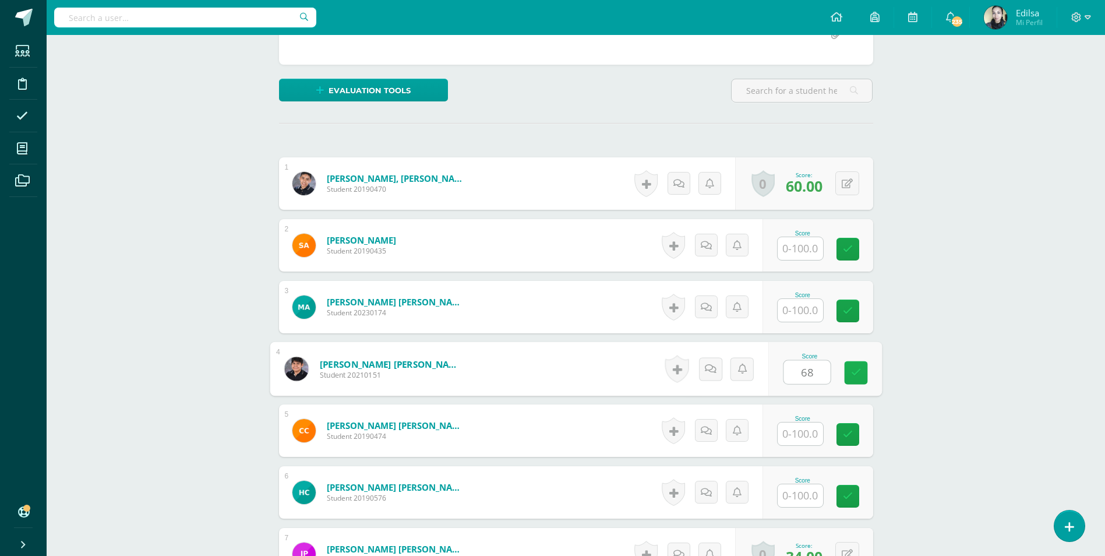
click at [846, 365] on link at bounding box center [855, 372] width 23 height 23
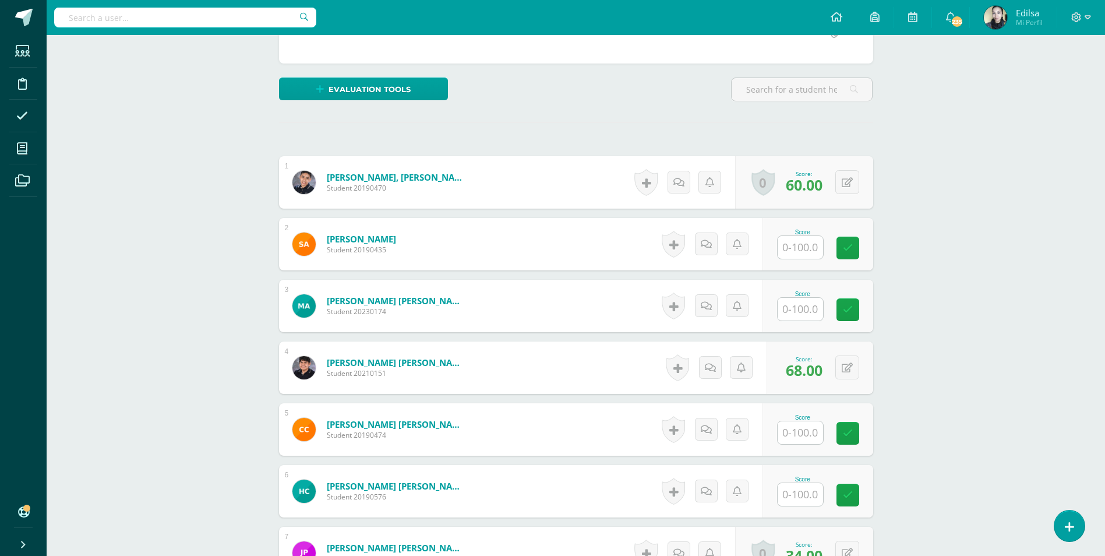
click at [796, 312] on input "text" at bounding box center [799, 309] width 45 height 23
type input "68"
click at [855, 306] on icon at bounding box center [855, 310] width 10 height 10
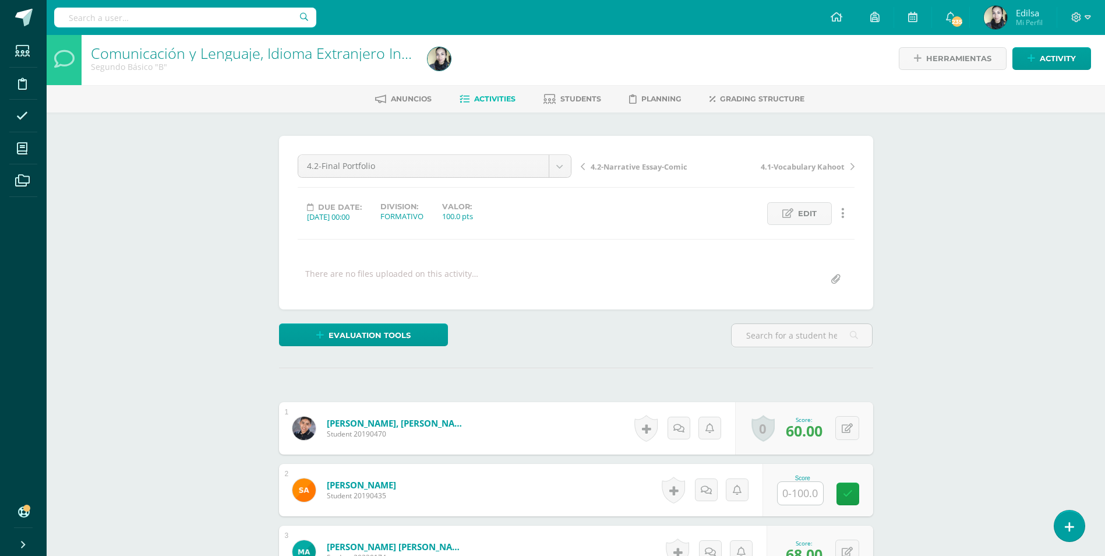
scroll to position [0, 0]
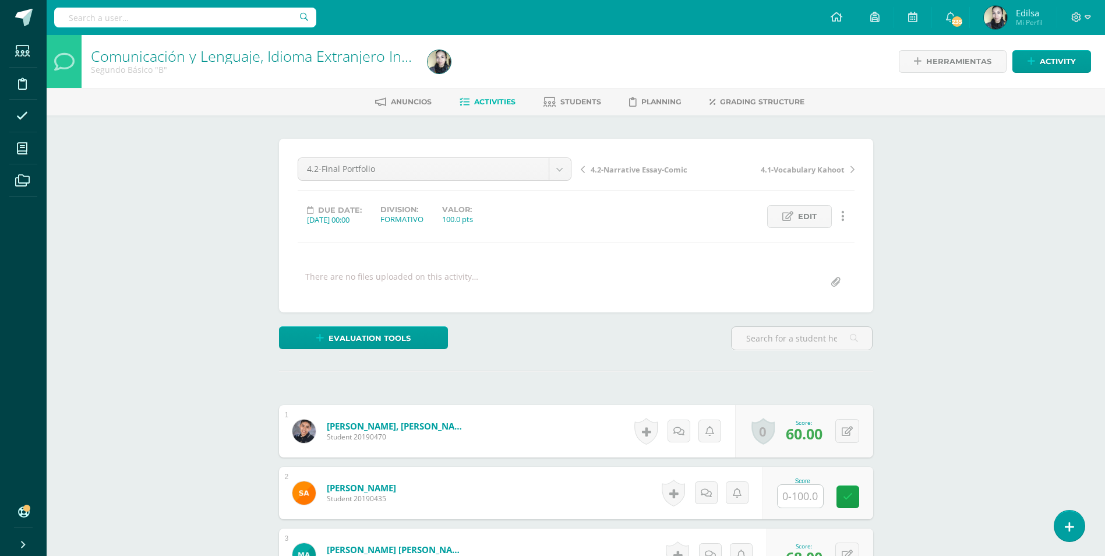
click at [611, 165] on span "4.2-Narrative Essay-Comic" at bounding box center [638, 169] width 97 height 10
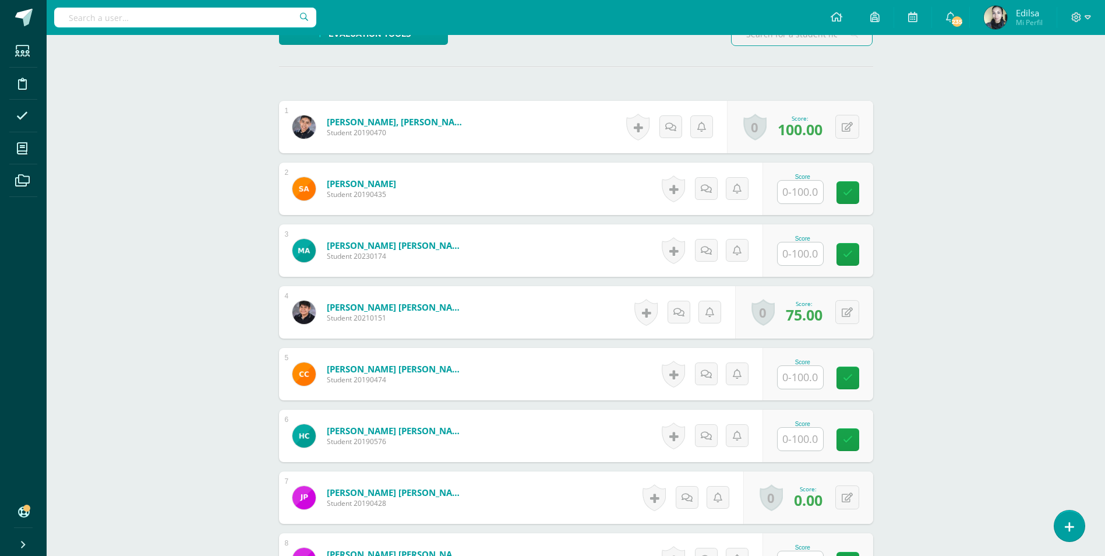
scroll to position [305, 0]
click at [791, 250] on input "text" at bounding box center [806, 253] width 47 height 23
type input "75"
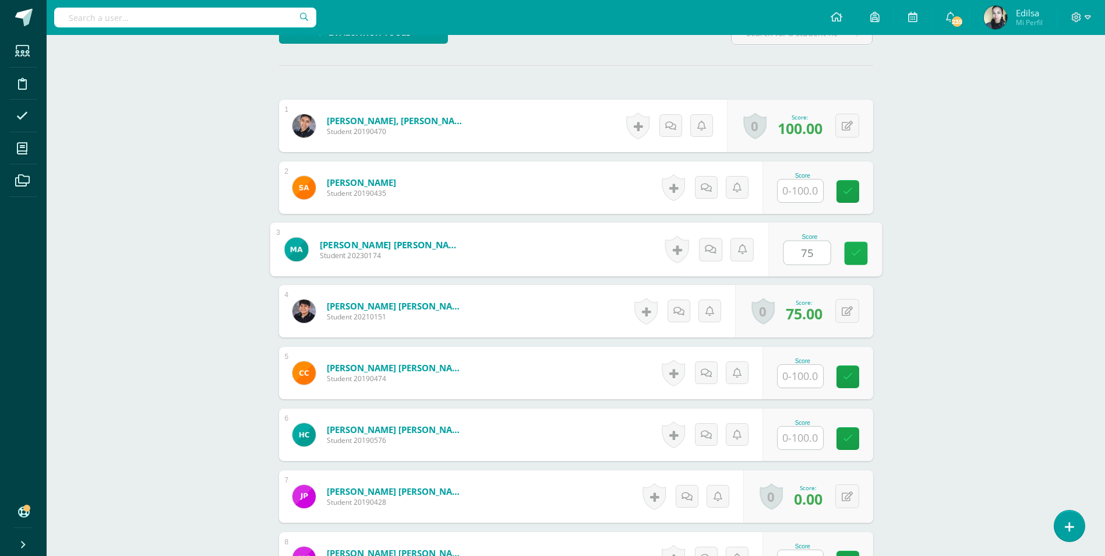
click at [860, 245] on link at bounding box center [855, 253] width 23 height 23
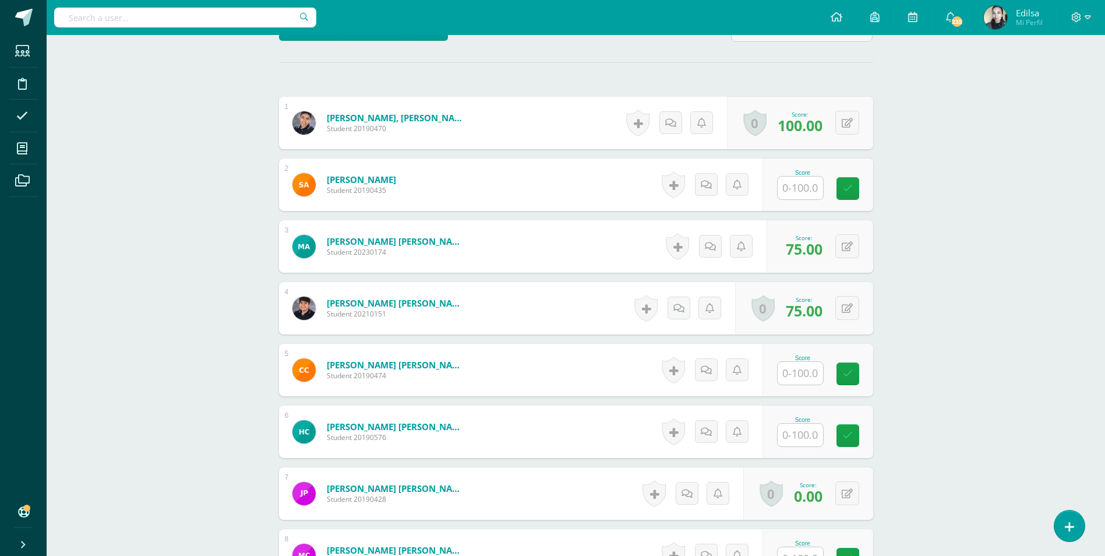
scroll to position [365, 0]
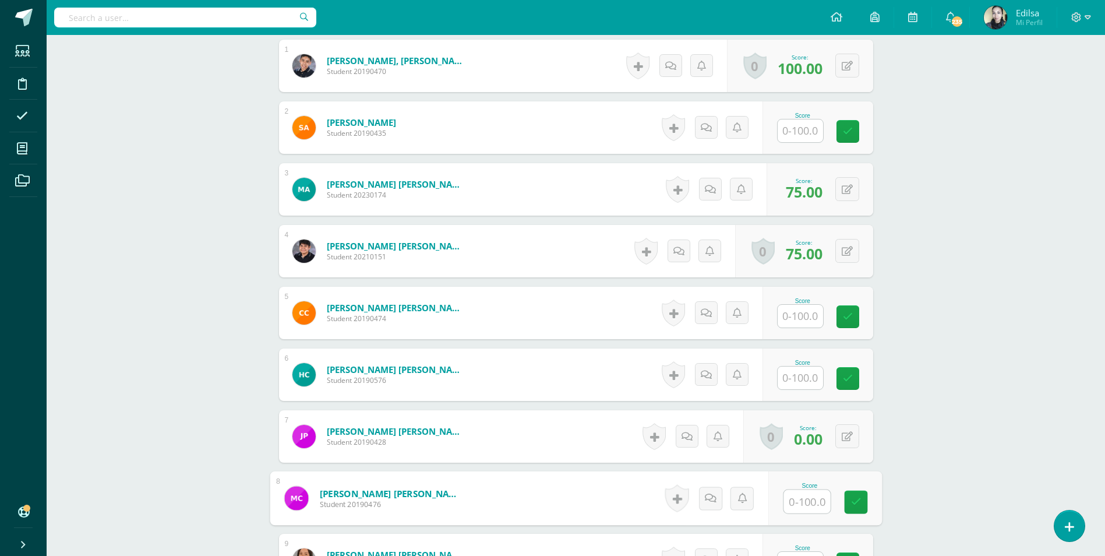
click at [794, 497] on input "text" at bounding box center [806, 501] width 47 height 23
type input "50"
click at [853, 499] on icon at bounding box center [855, 502] width 10 height 10
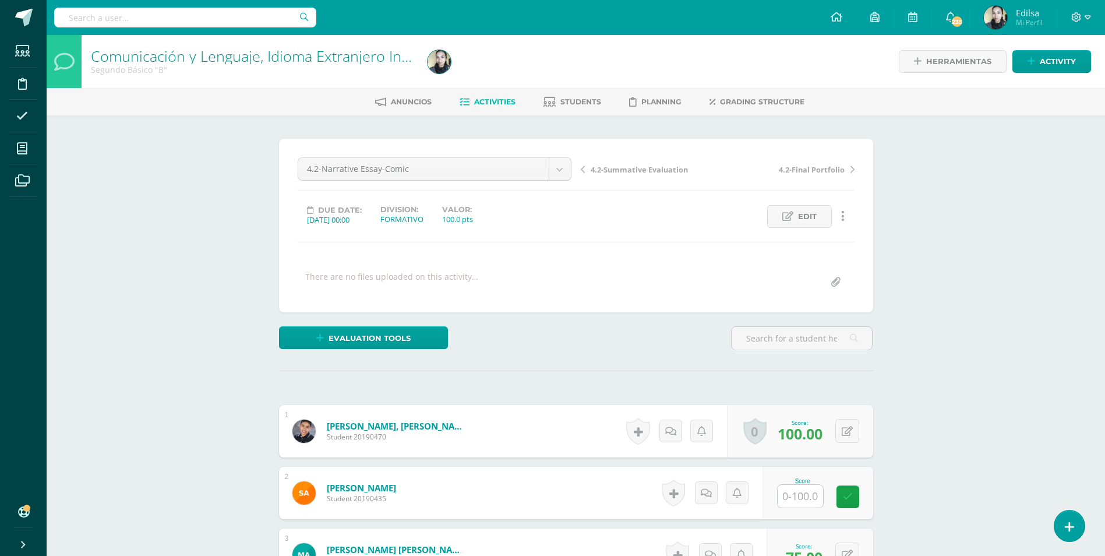
click at [803, 169] on span "4.2-Final Portfolio" at bounding box center [812, 169] width 66 height 10
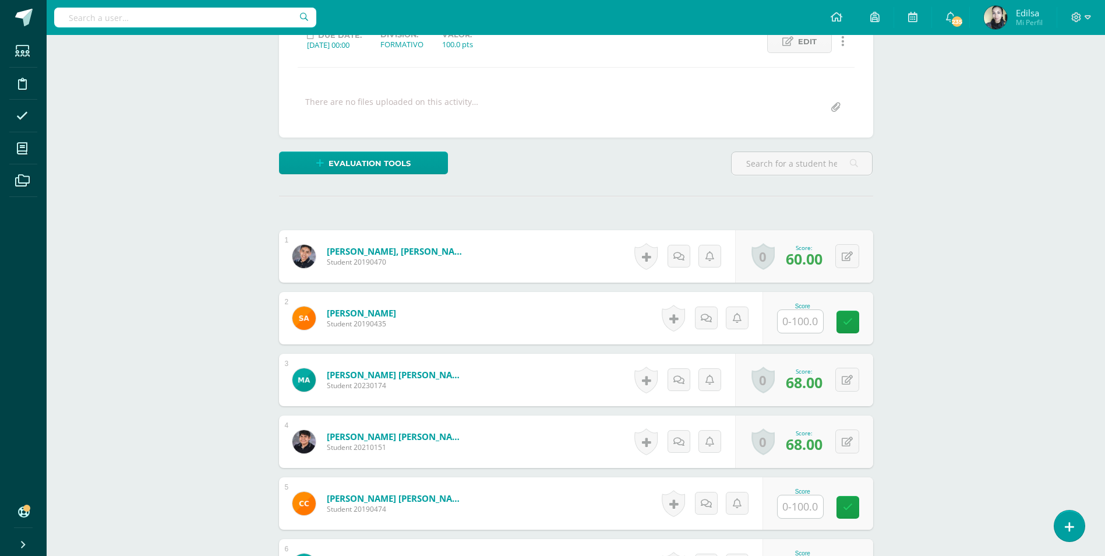
scroll to position [408, 0]
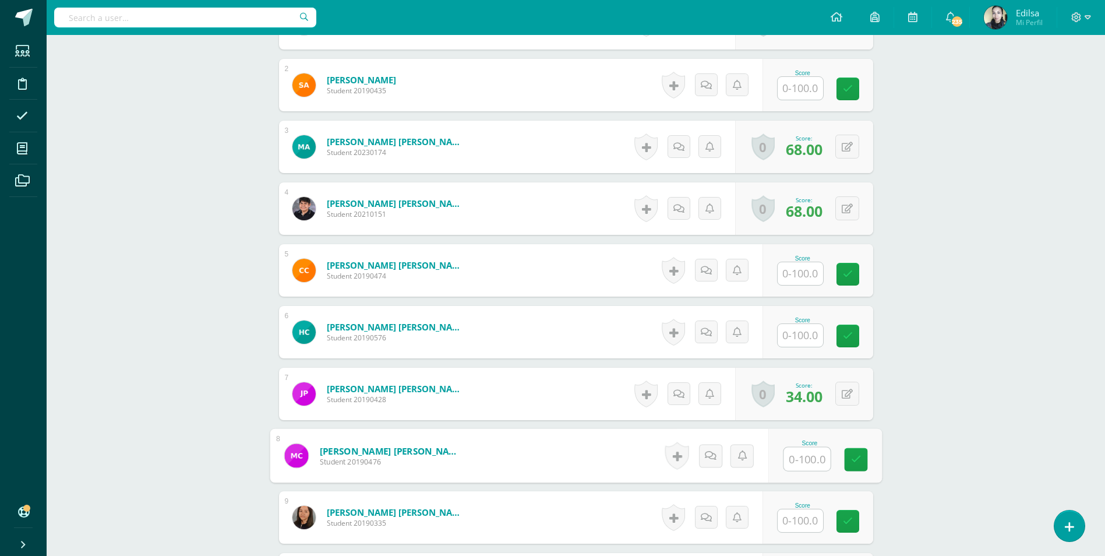
click at [786, 462] on input "text" at bounding box center [806, 458] width 47 height 23
type input "61"
click at [851, 461] on icon at bounding box center [855, 459] width 10 height 10
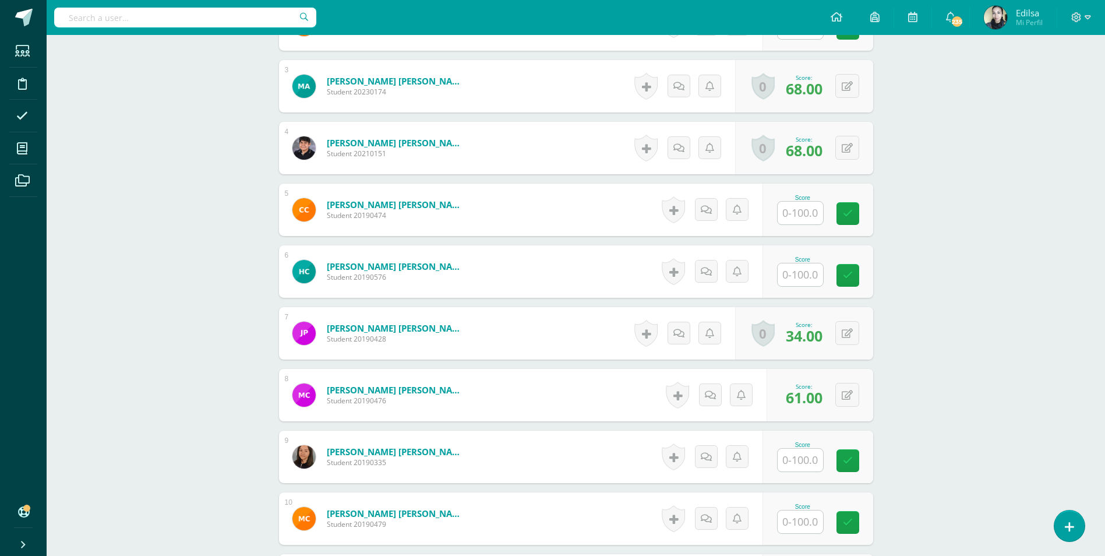
scroll to position [585, 0]
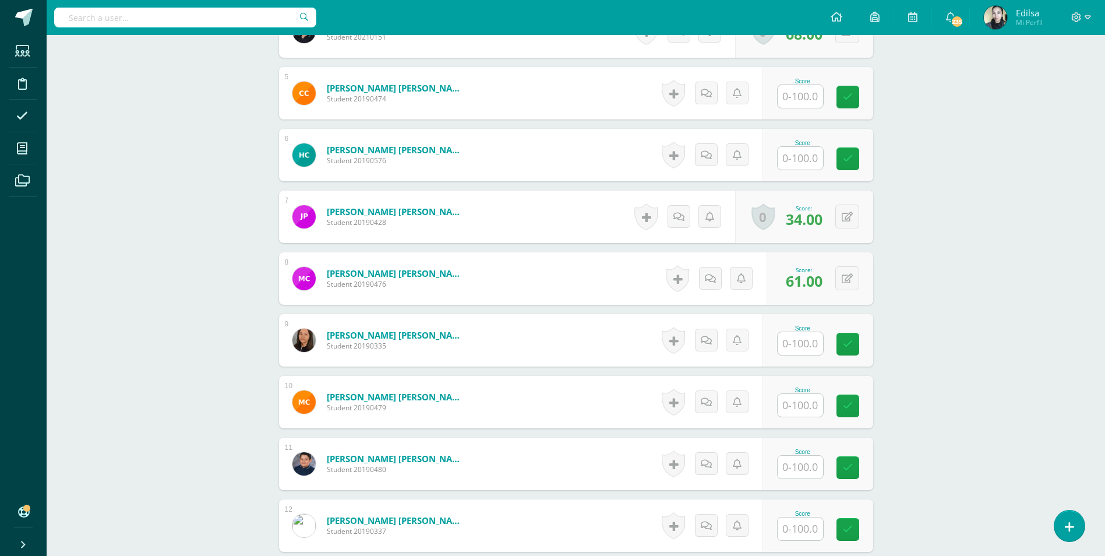
click at [794, 458] on input "text" at bounding box center [799, 466] width 45 height 23
type input "69"
click at [856, 469] on icon at bounding box center [855, 467] width 10 height 10
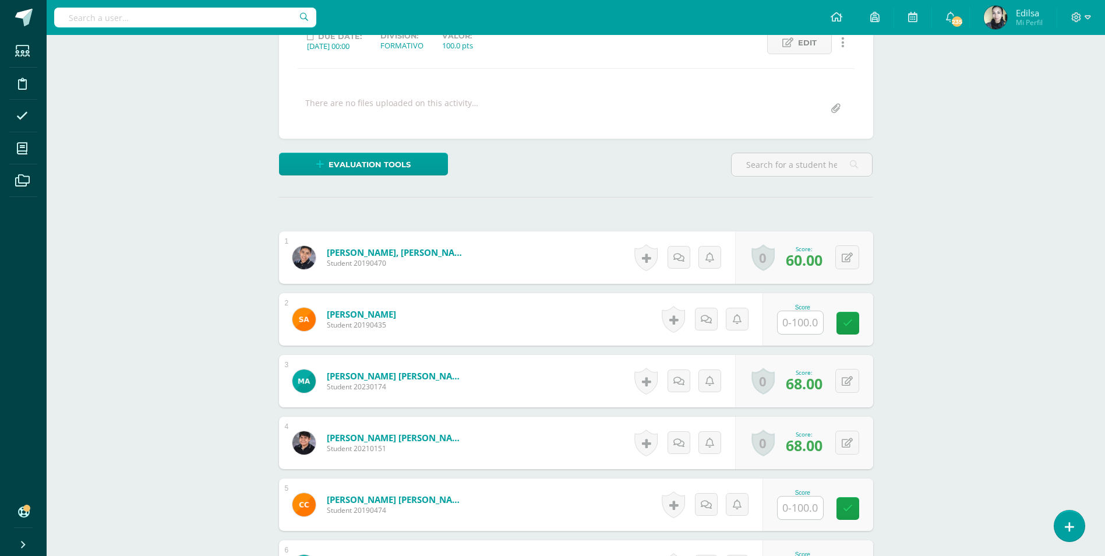
scroll to position [0, 0]
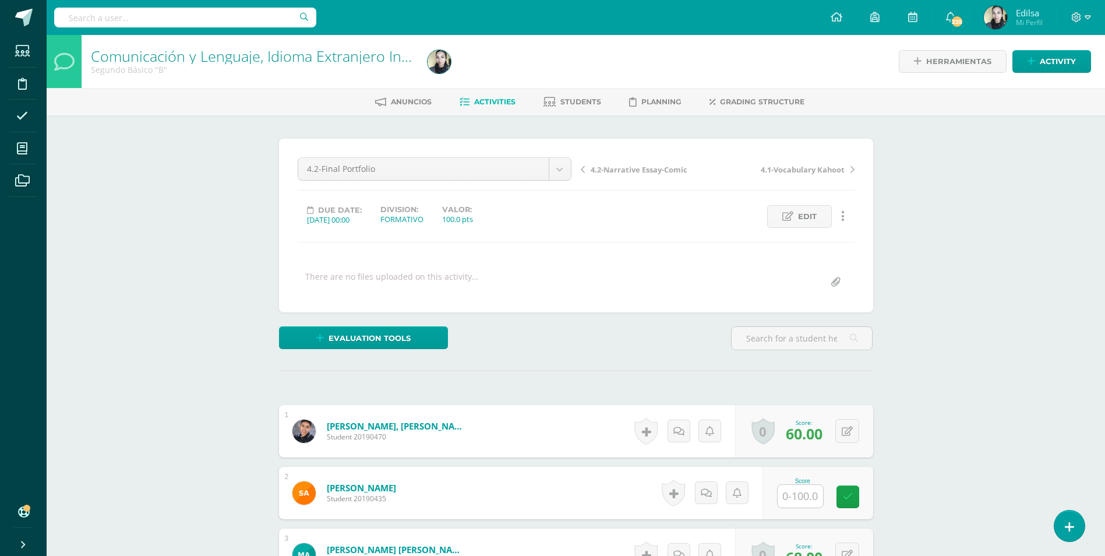
click at [636, 174] on span "4.2-Narrative Essay-Comic" at bounding box center [638, 169] width 97 height 10
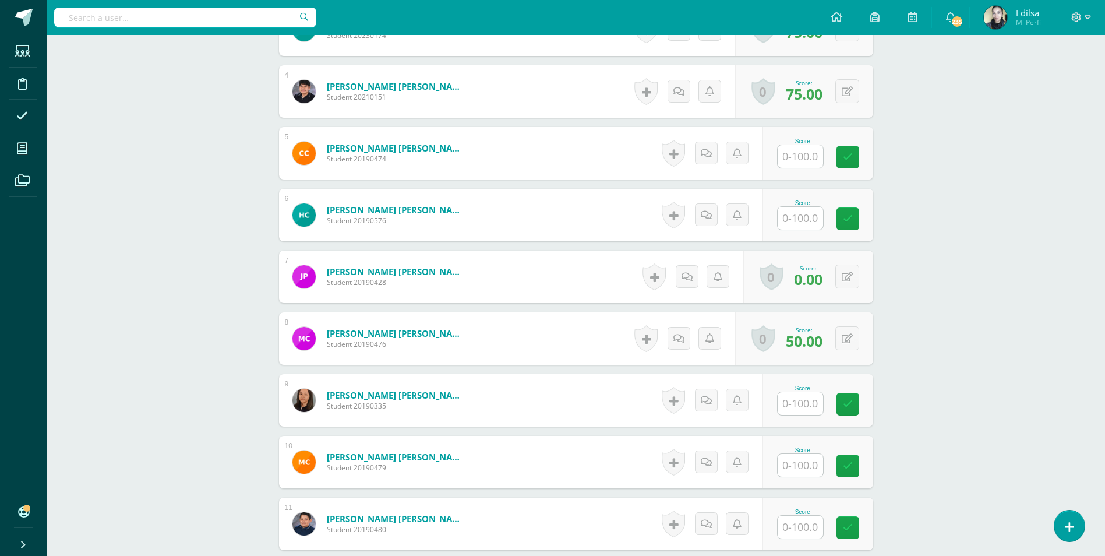
scroll to position [525, 0]
click at [789, 519] on input "text" at bounding box center [799, 526] width 45 height 23
type input "75"
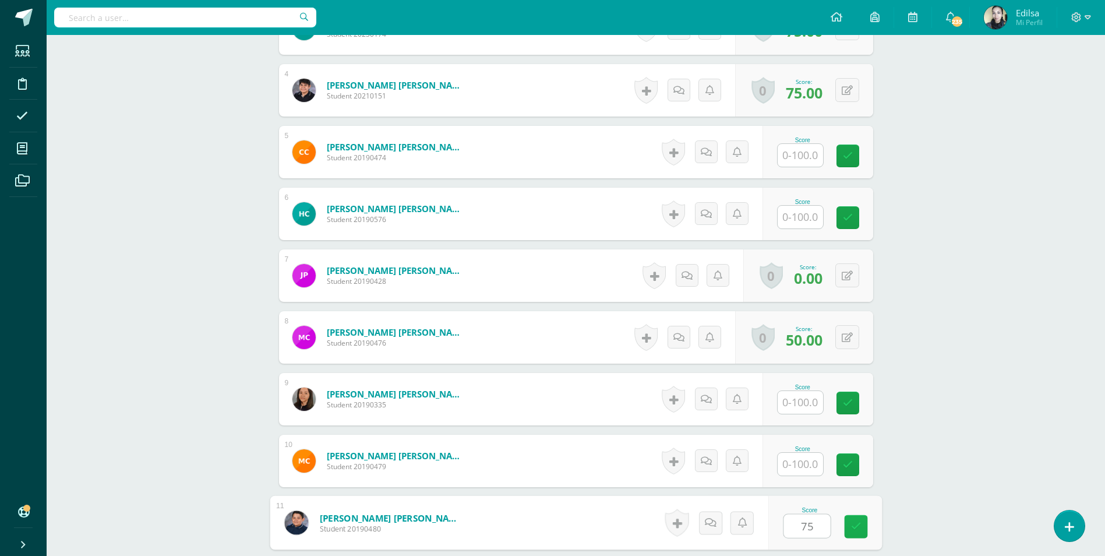
click at [851, 528] on icon at bounding box center [855, 526] width 10 height 10
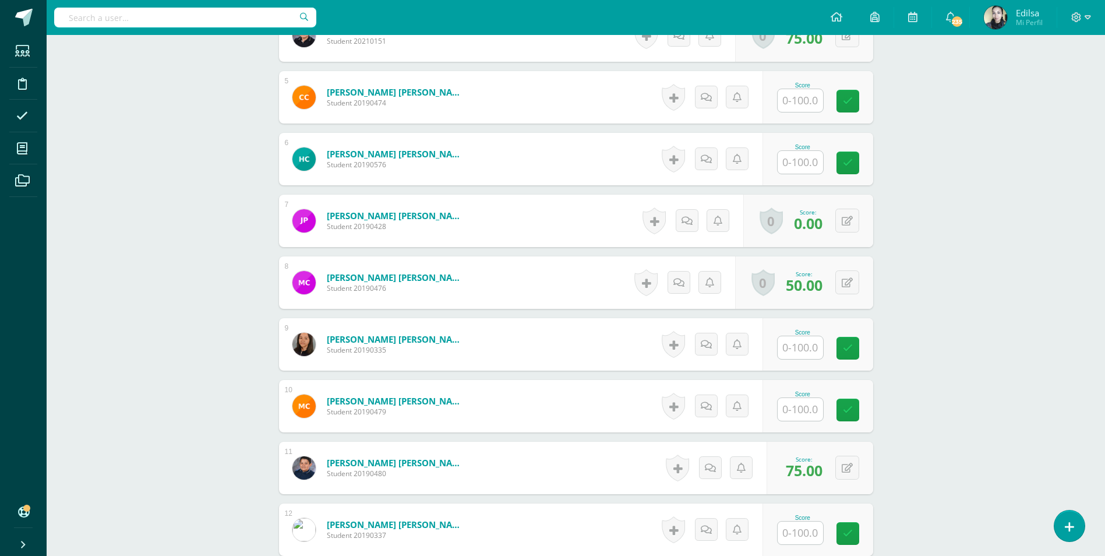
scroll to position [643, 0]
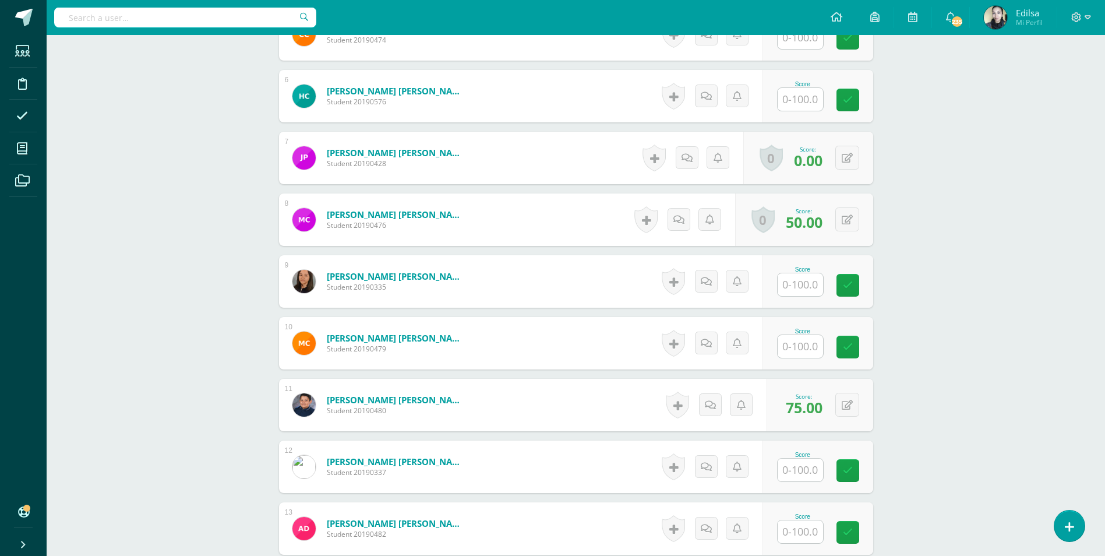
click at [786, 470] on input "text" at bounding box center [799, 469] width 45 height 23
type input "1"
click at [853, 483] on div "Score 0" at bounding box center [824, 467] width 114 height 54
type input "0.00"
click at [852, 478] on button at bounding box center [847, 466] width 24 height 24
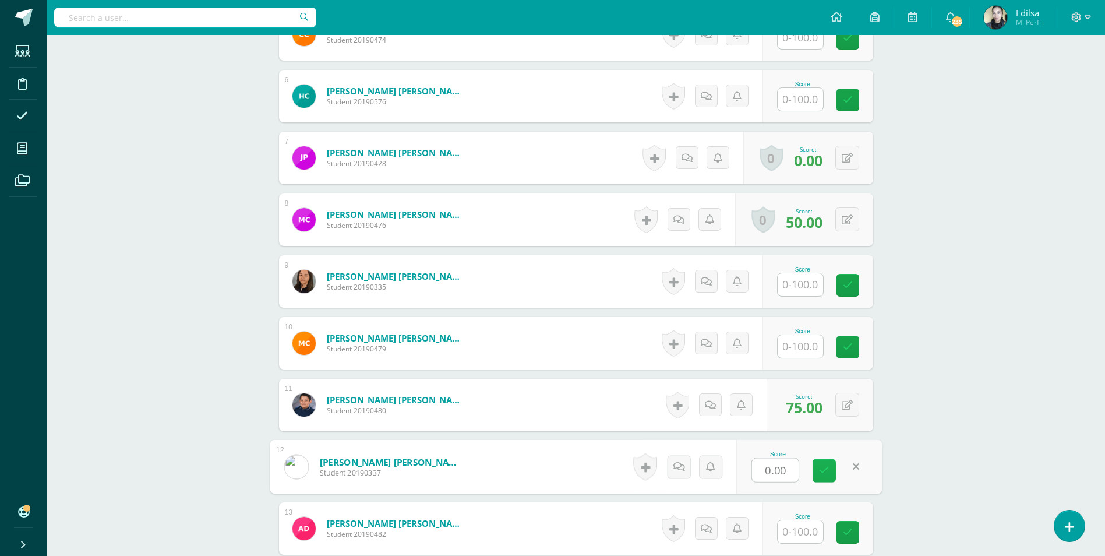
click at [816, 468] on link at bounding box center [823, 470] width 23 height 23
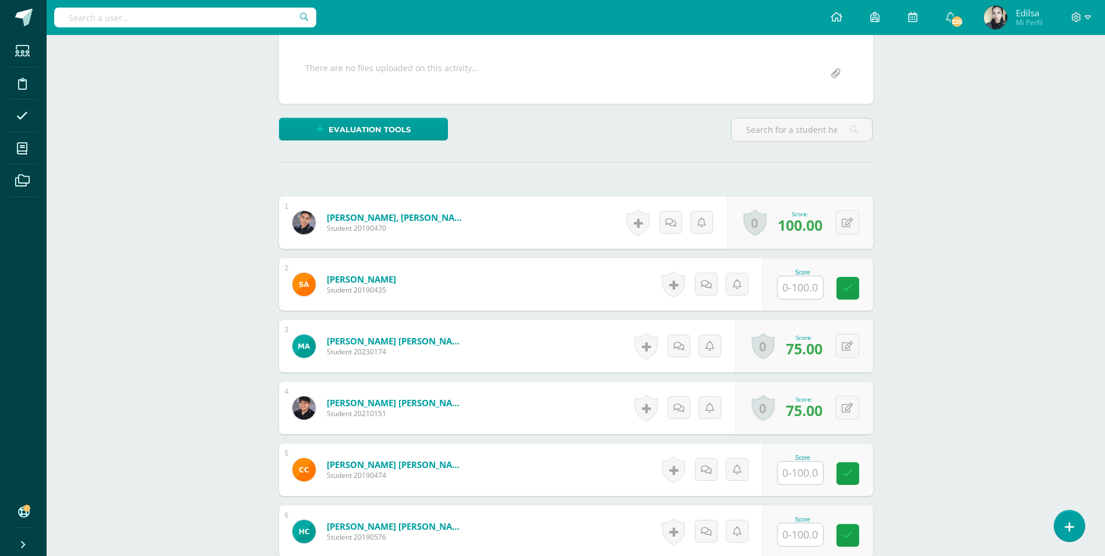
scroll to position [0, 0]
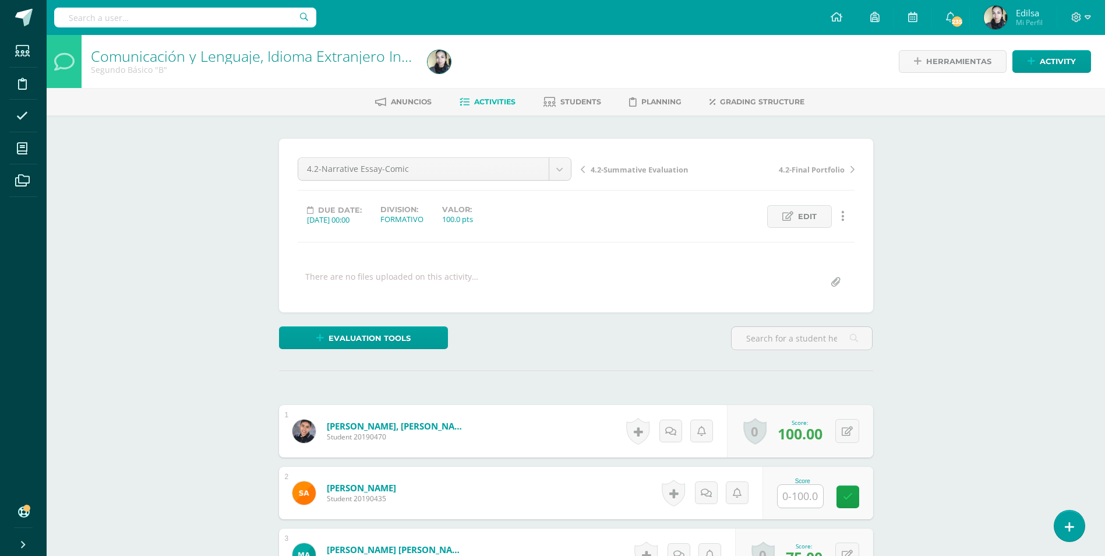
click at [791, 167] on span "4.2-Final Portfolio" at bounding box center [812, 169] width 66 height 10
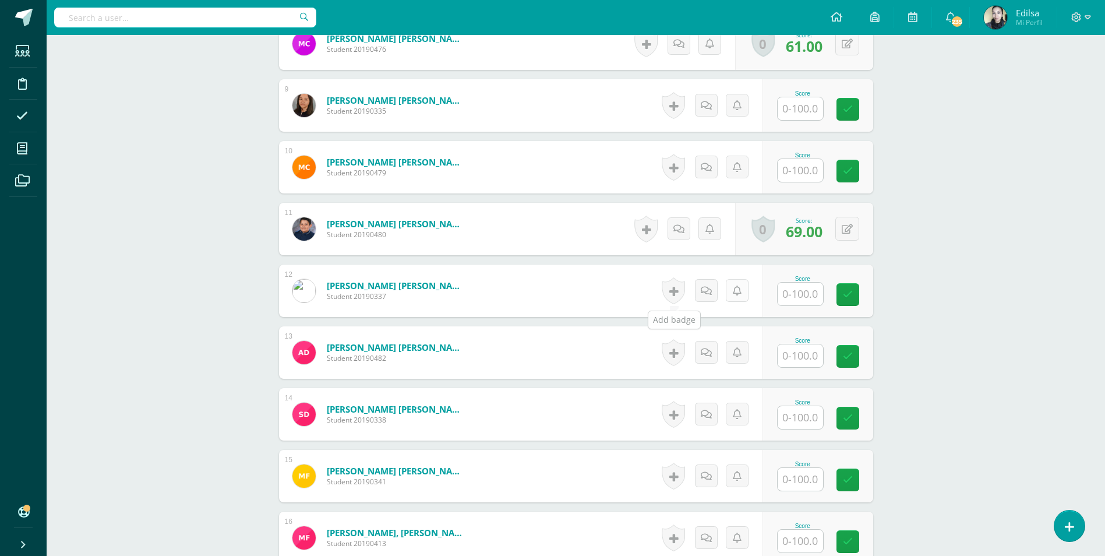
scroll to position [820, 0]
click at [794, 289] on input "text" at bounding box center [806, 293] width 47 height 23
type input "17"
click at [864, 285] on link at bounding box center [855, 293] width 23 height 23
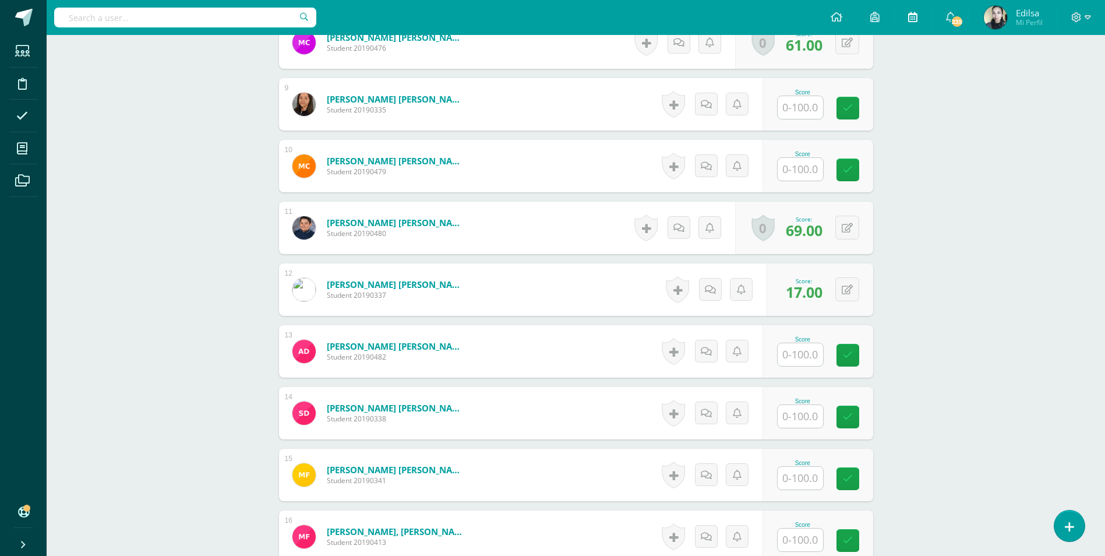
scroll to position [821, 0]
